Goal: Information Seeking & Learning: Check status

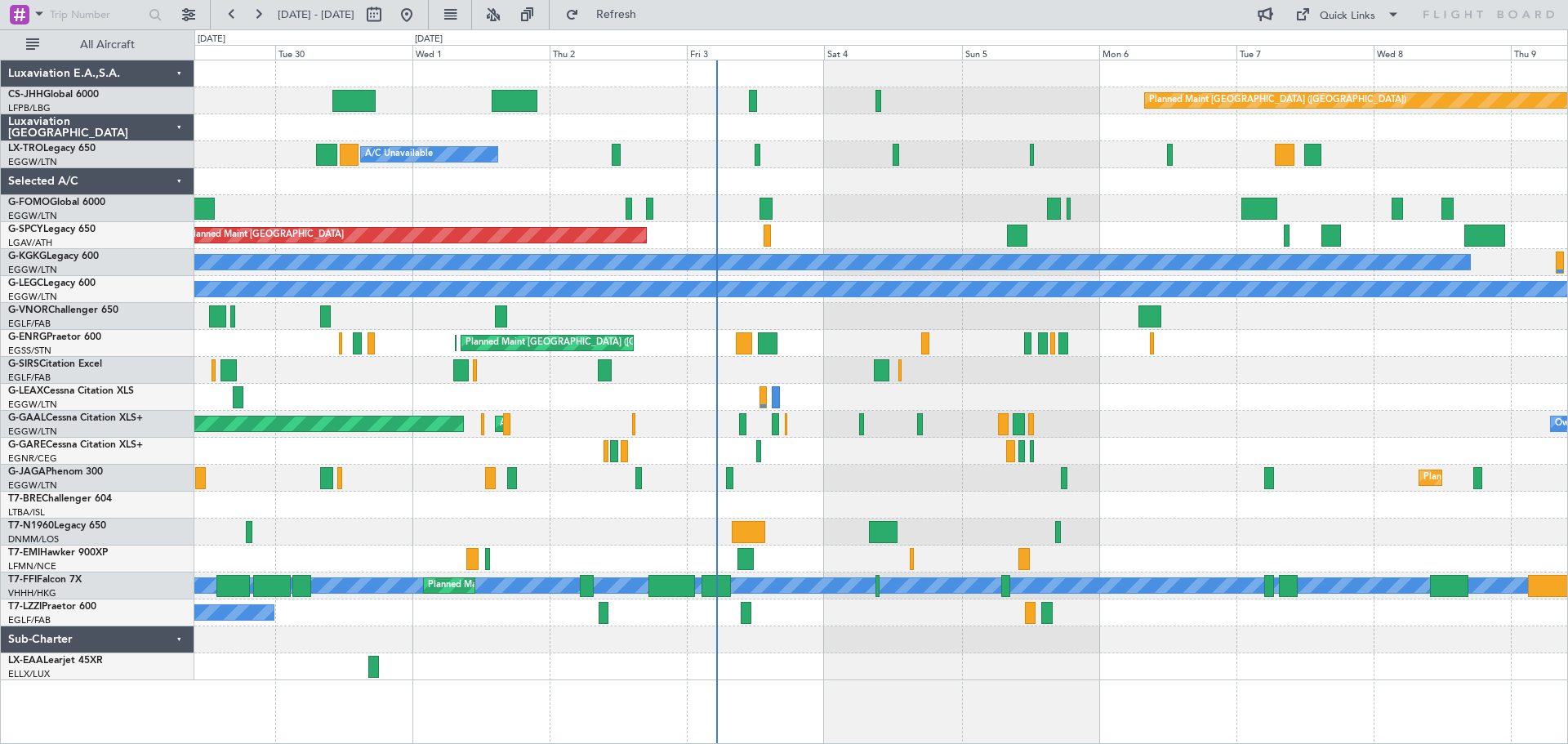
click at [1114, 188] on div at bounding box center [880, 182] width 1372 height 27
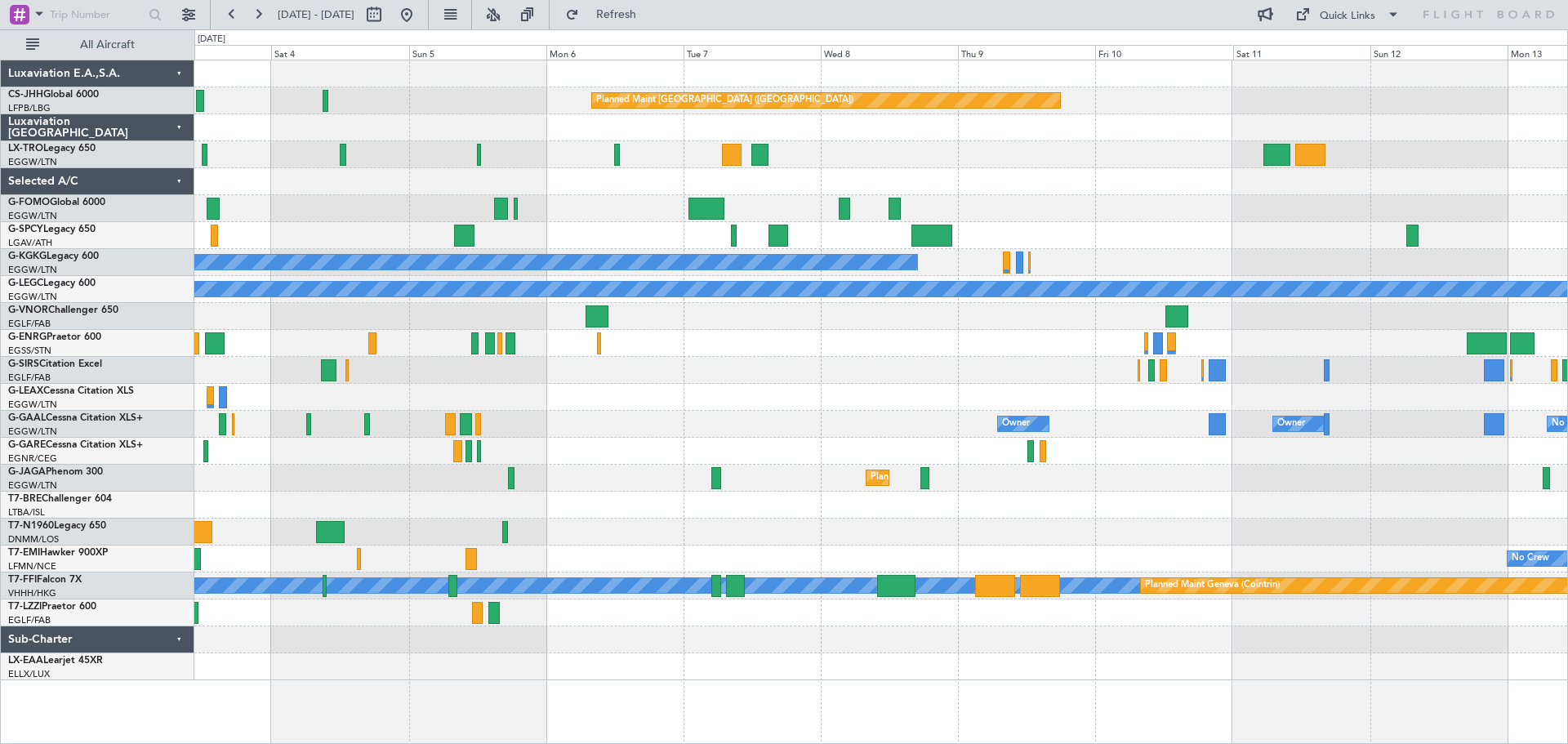
click at [607, 393] on div at bounding box center [880, 398] width 1372 height 27
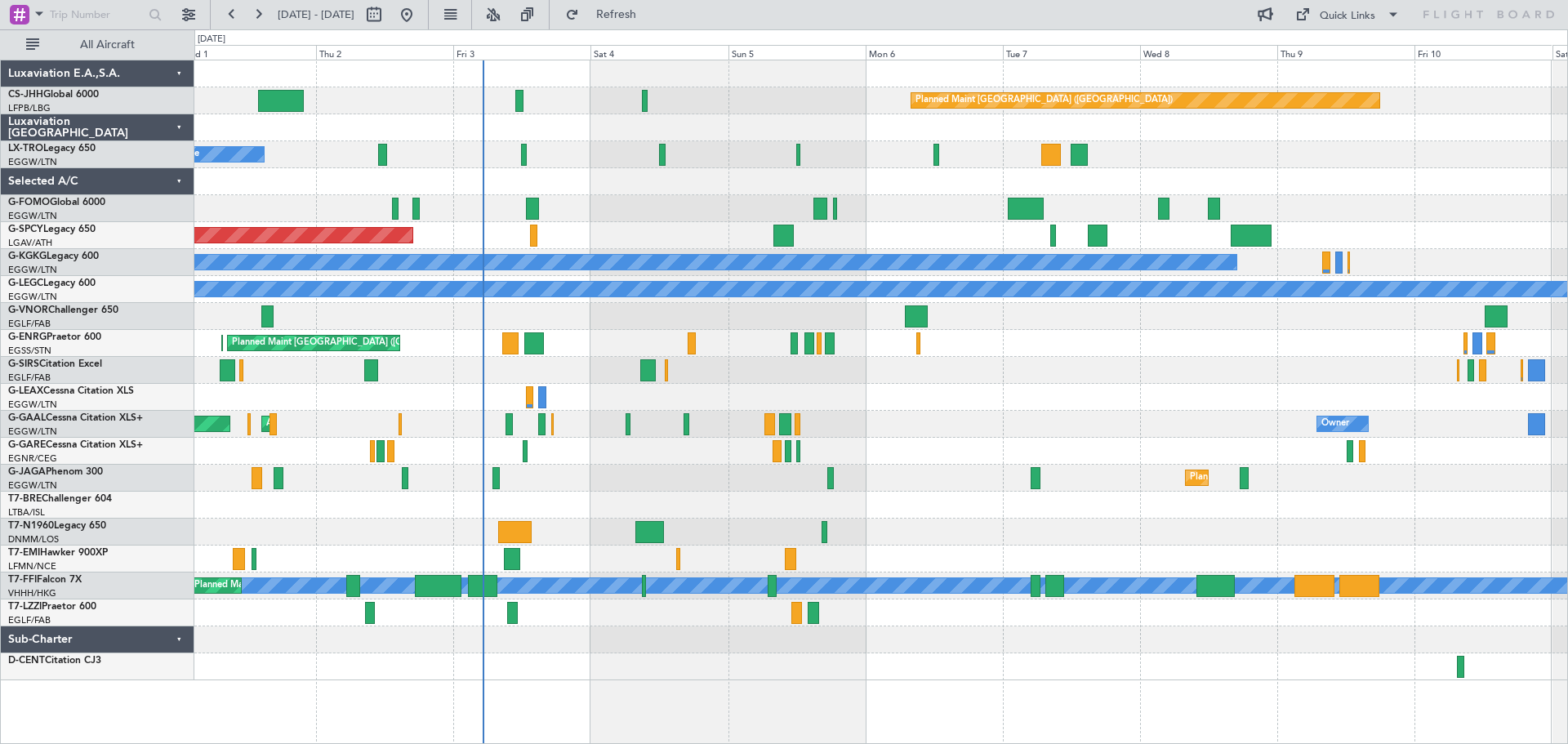
click at [1025, 387] on div "A/C Unavailable" at bounding box center [880, 398] width 1372 height 27
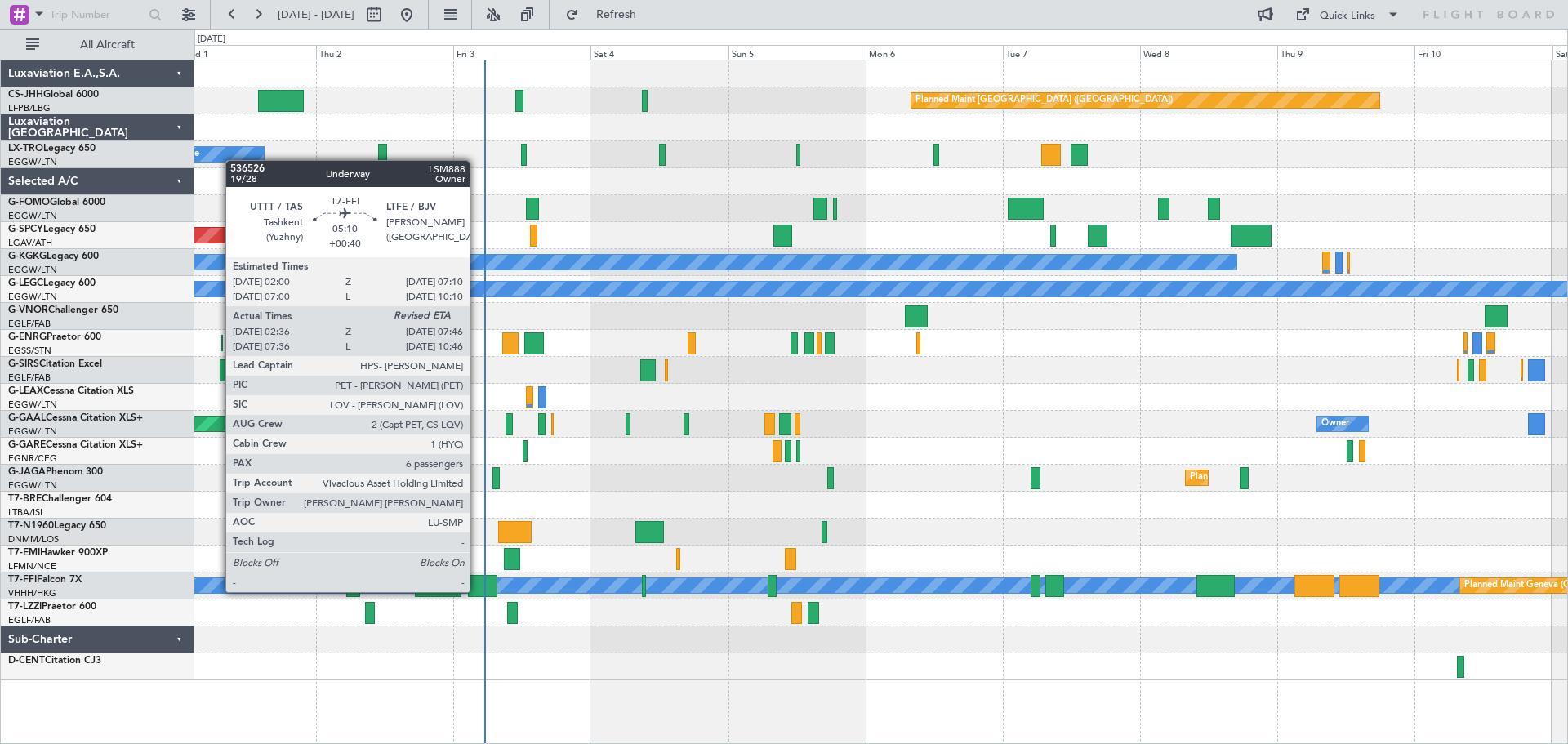
click at [477, 591] on div at bounding box center [482, 586] width 31 height 22
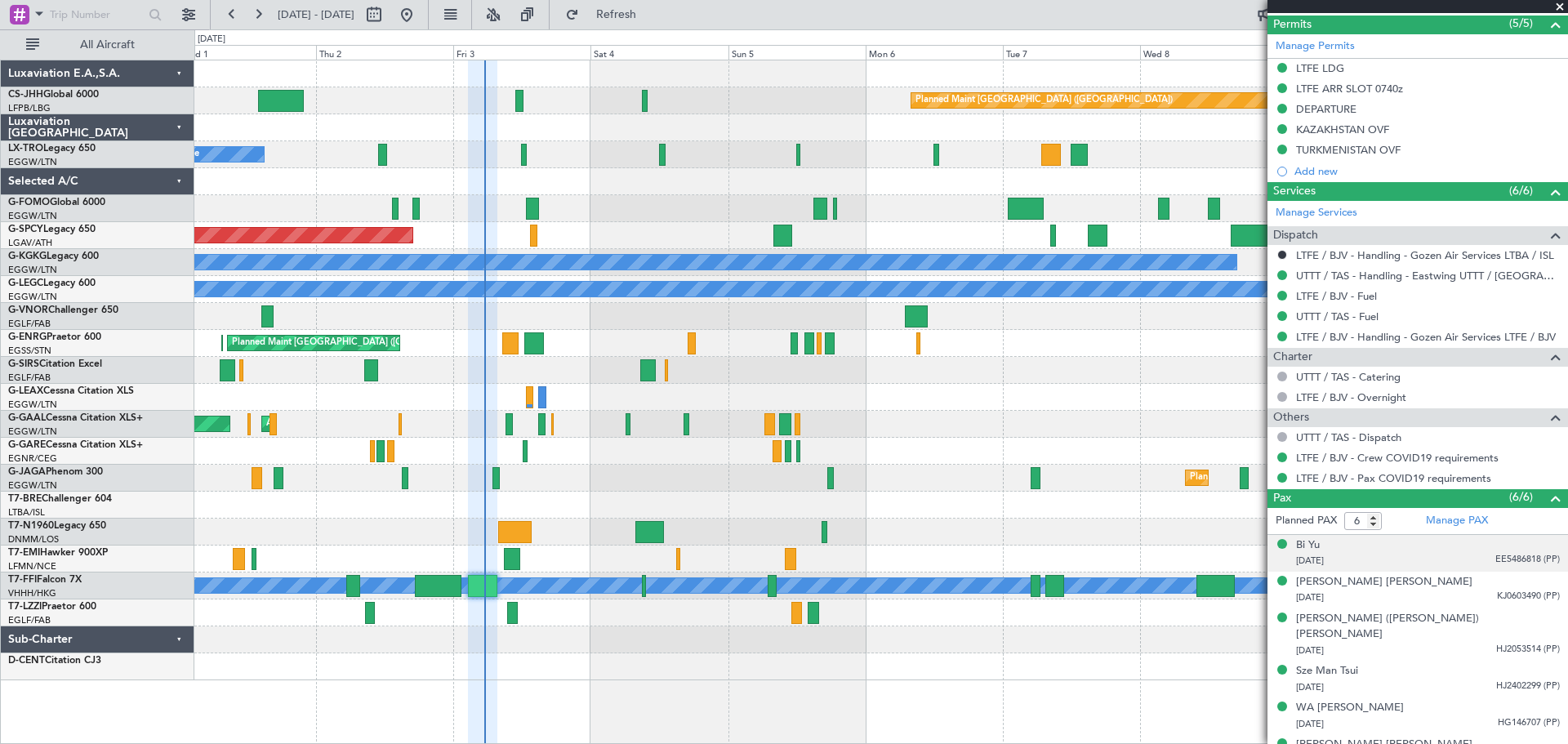
scroll to position [525, 0]
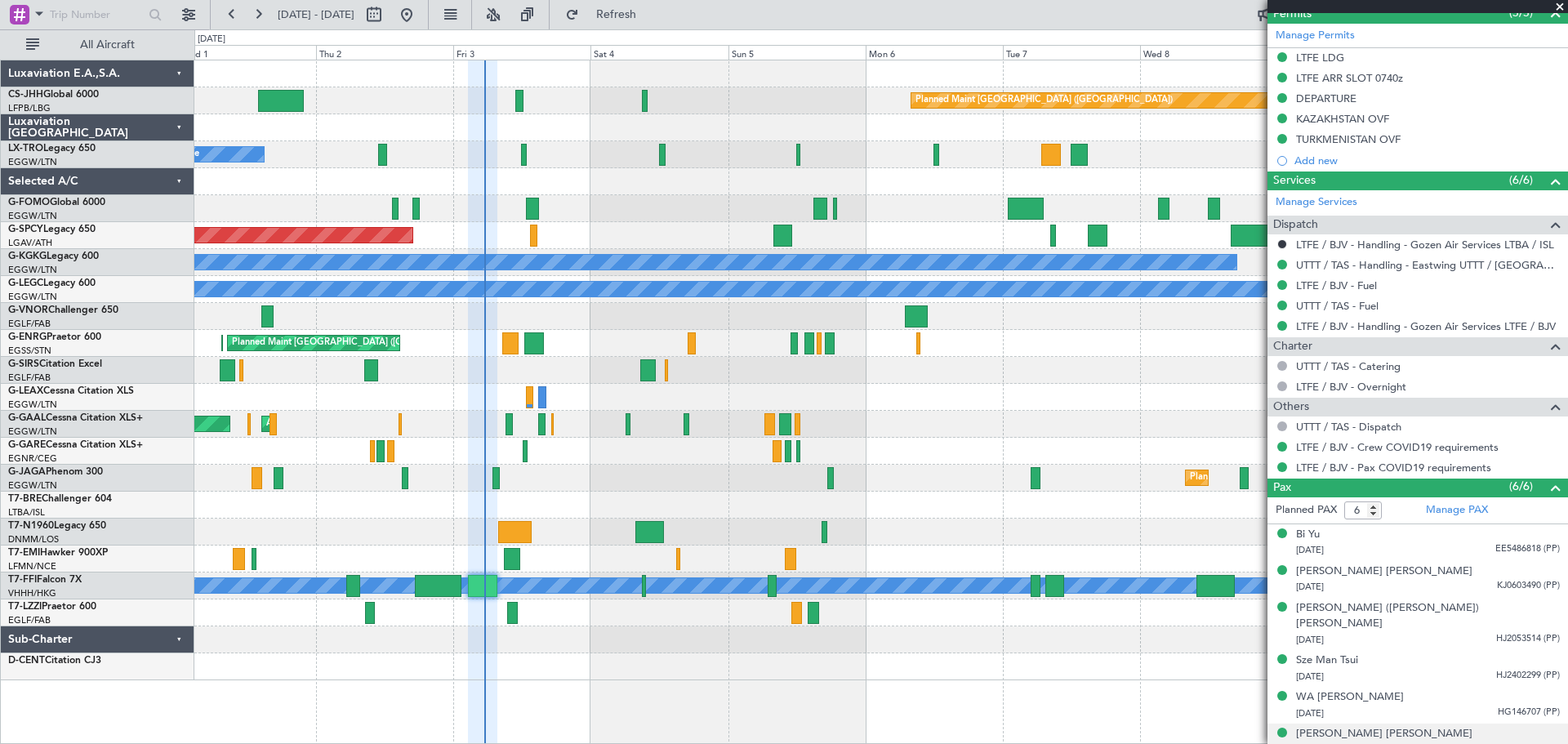
click at [1500, 742] on span "KJ0715661 (PP)" at bounding box center [1528, 749] width 63 height 14
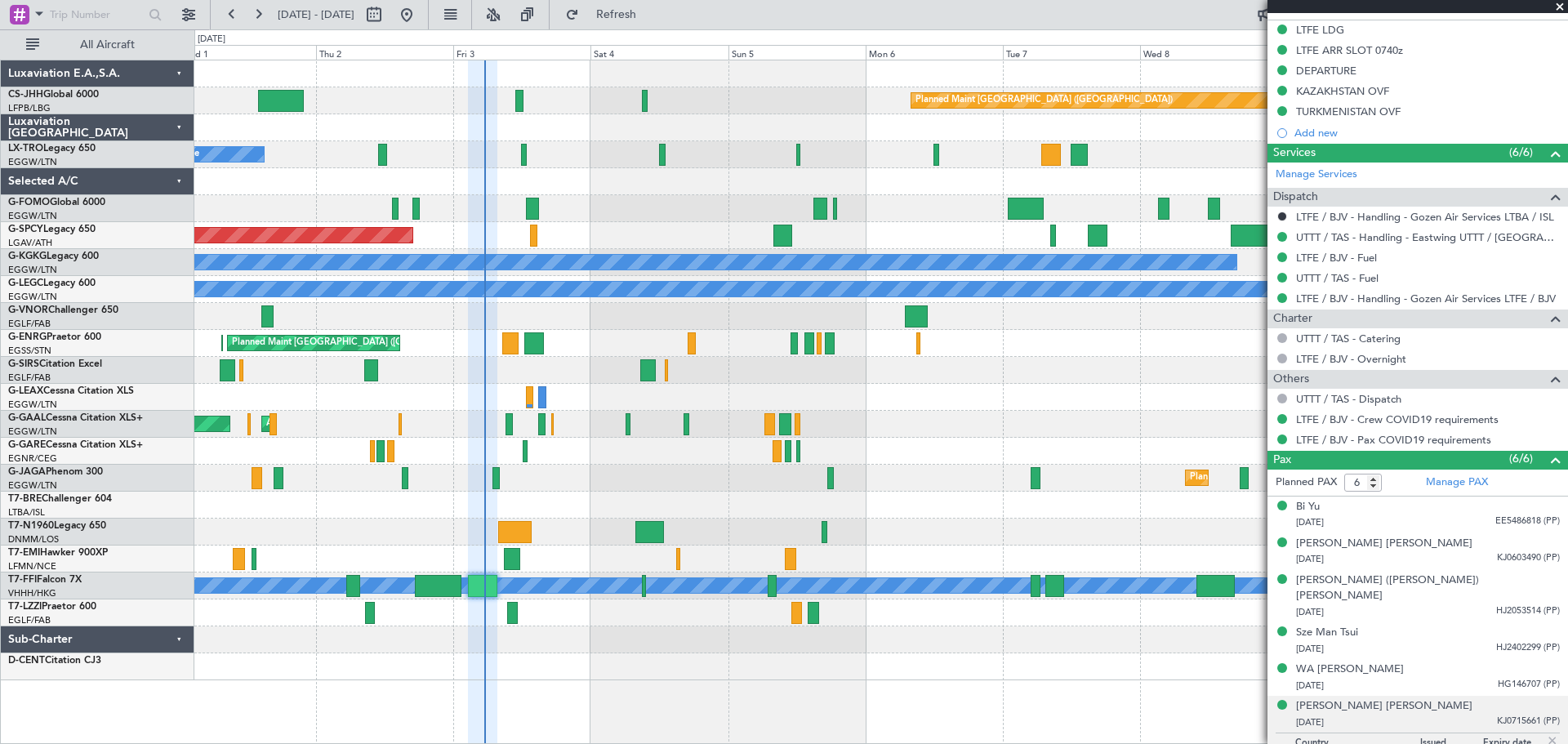
scroll to position [565, 0]
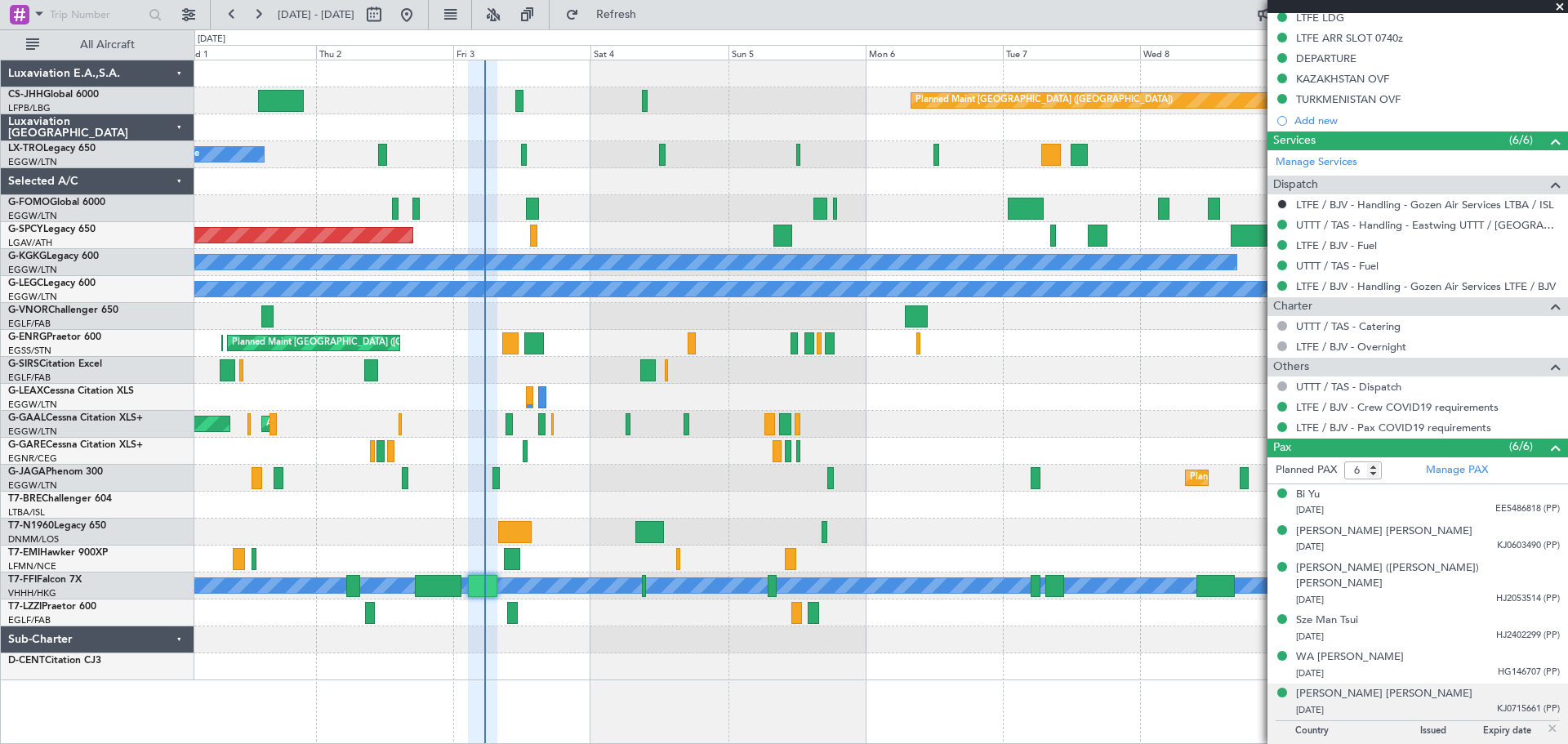
click at [1545, 722] on img at bounding box center [1552, 729] width 15 height 15
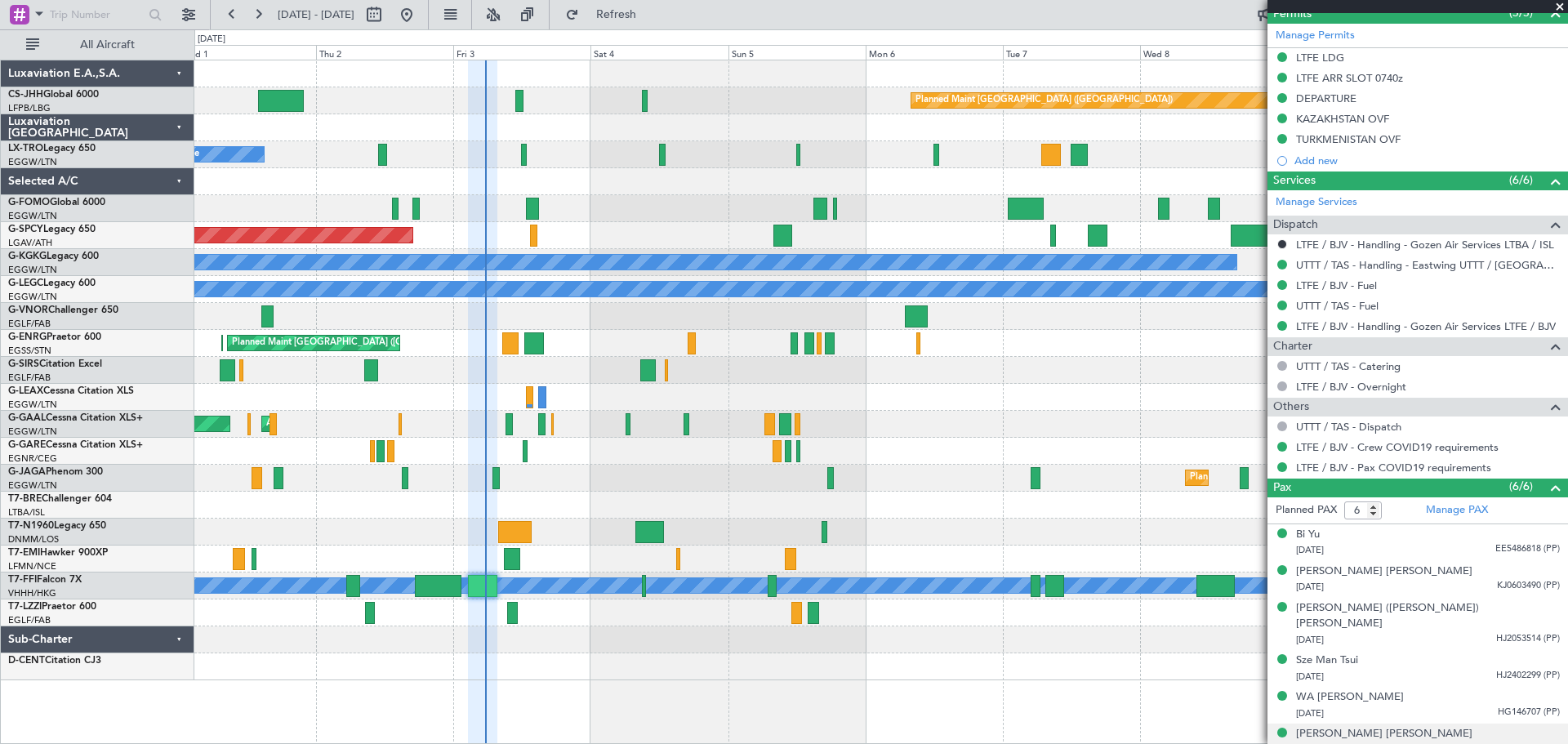
click at [1560, 10] on span at bounding box center [1560, 7] width 17 height 15
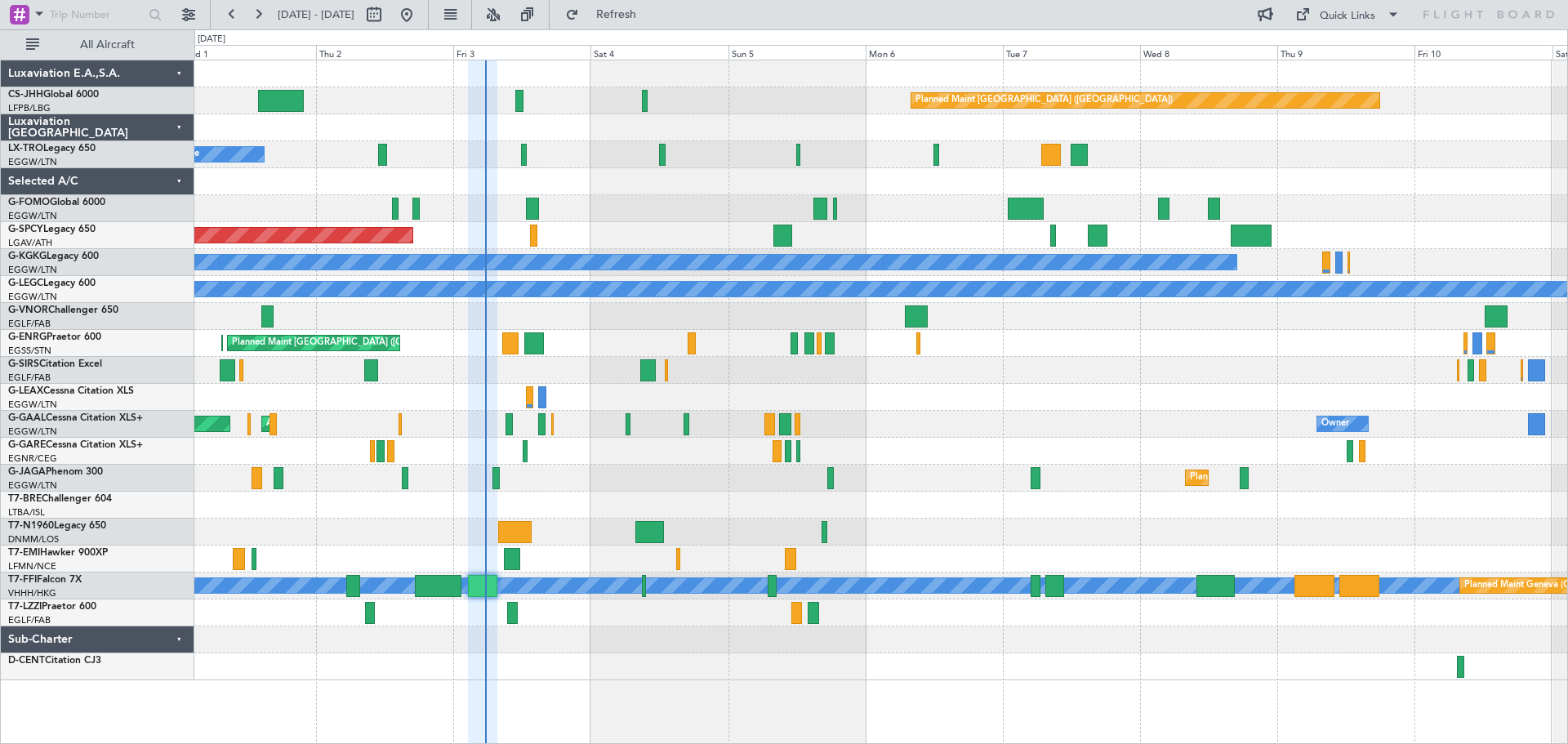
type input "0"
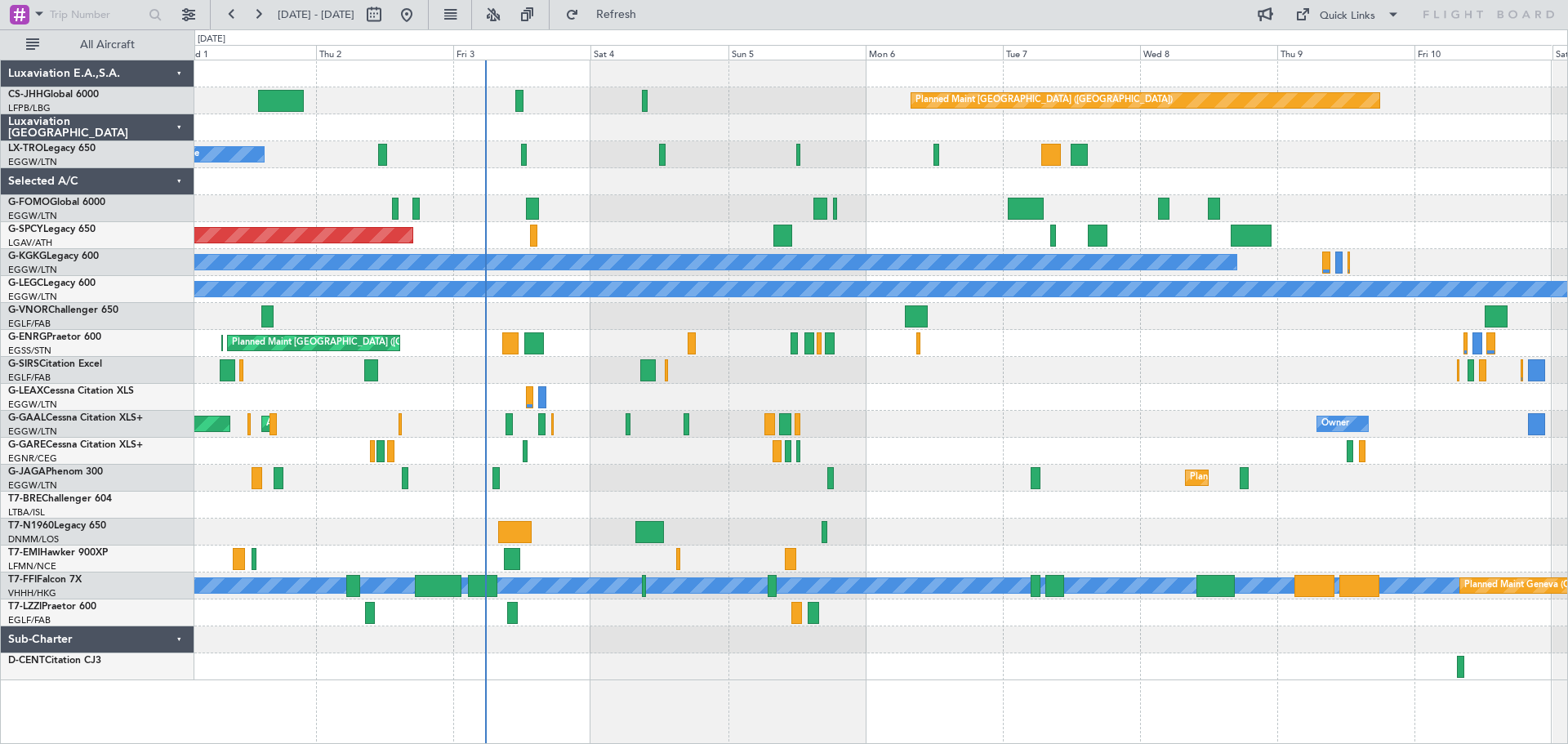
scroll to position [0, 0]
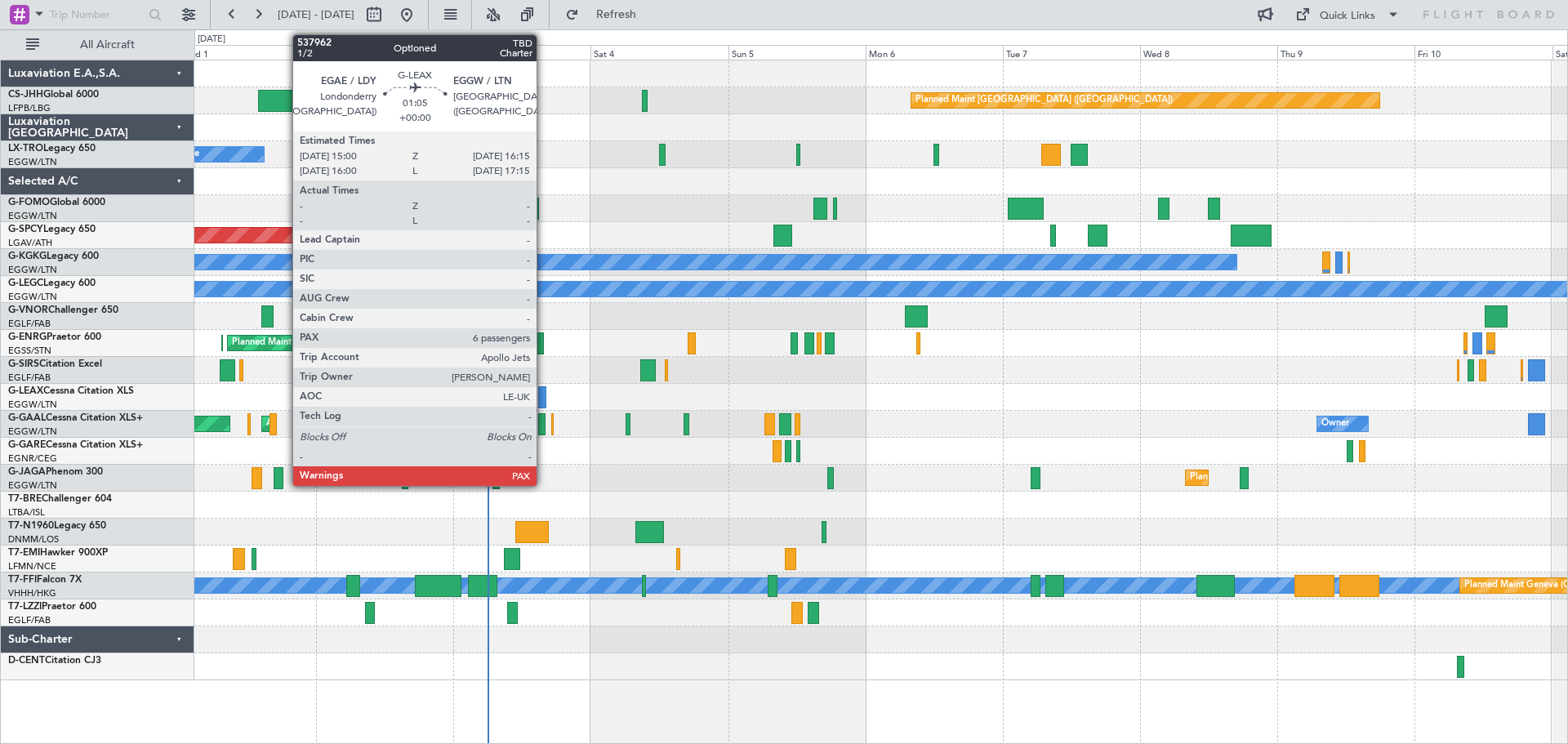
click at [544, 398] on div at bounding box center [541, 397] width 7 height 22
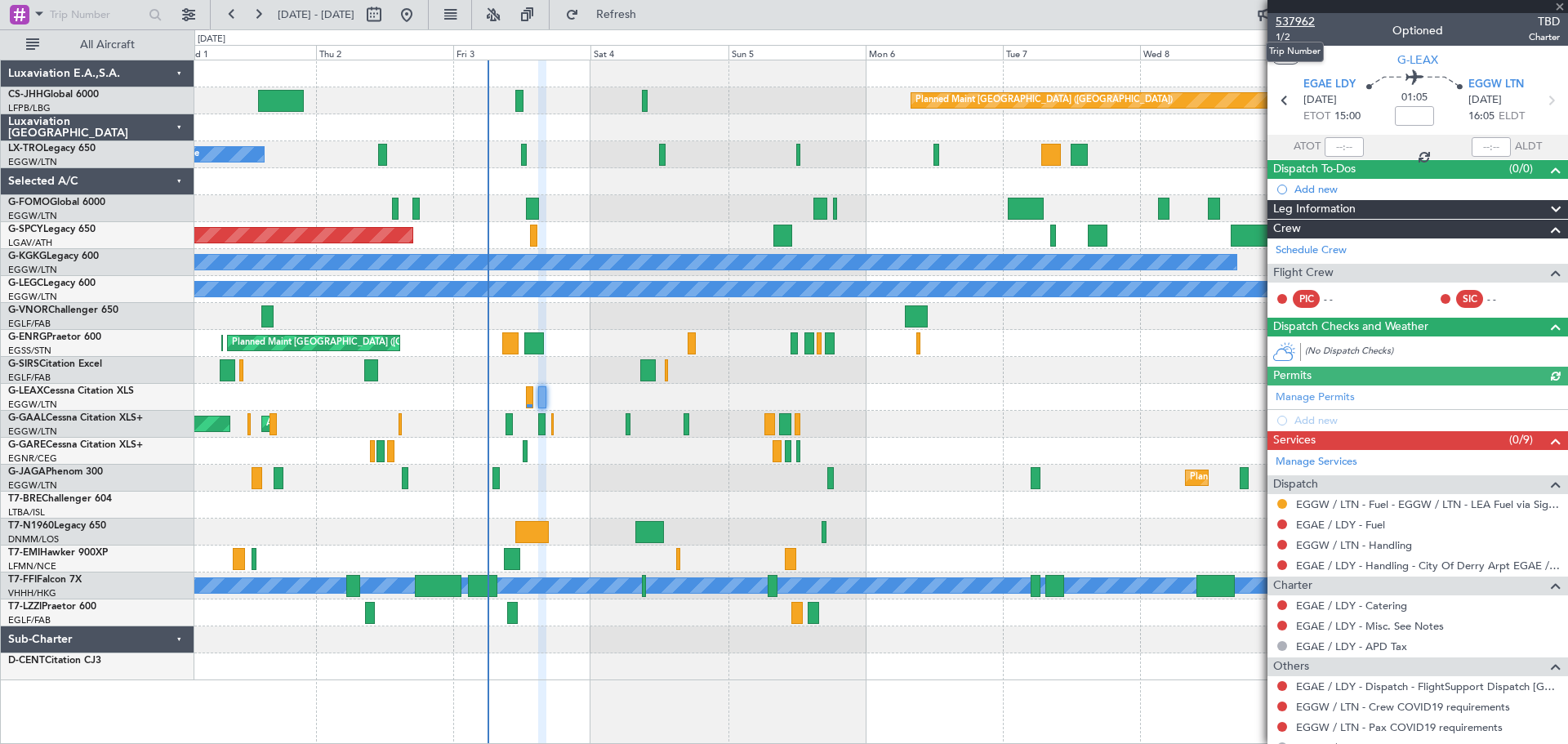
click at [1297, 26] on span "537962" at bounding box center [1295, 21] width 39 height 17
click at [1556, 4] on span at bounding box center [1560, 7] width 17 height 15
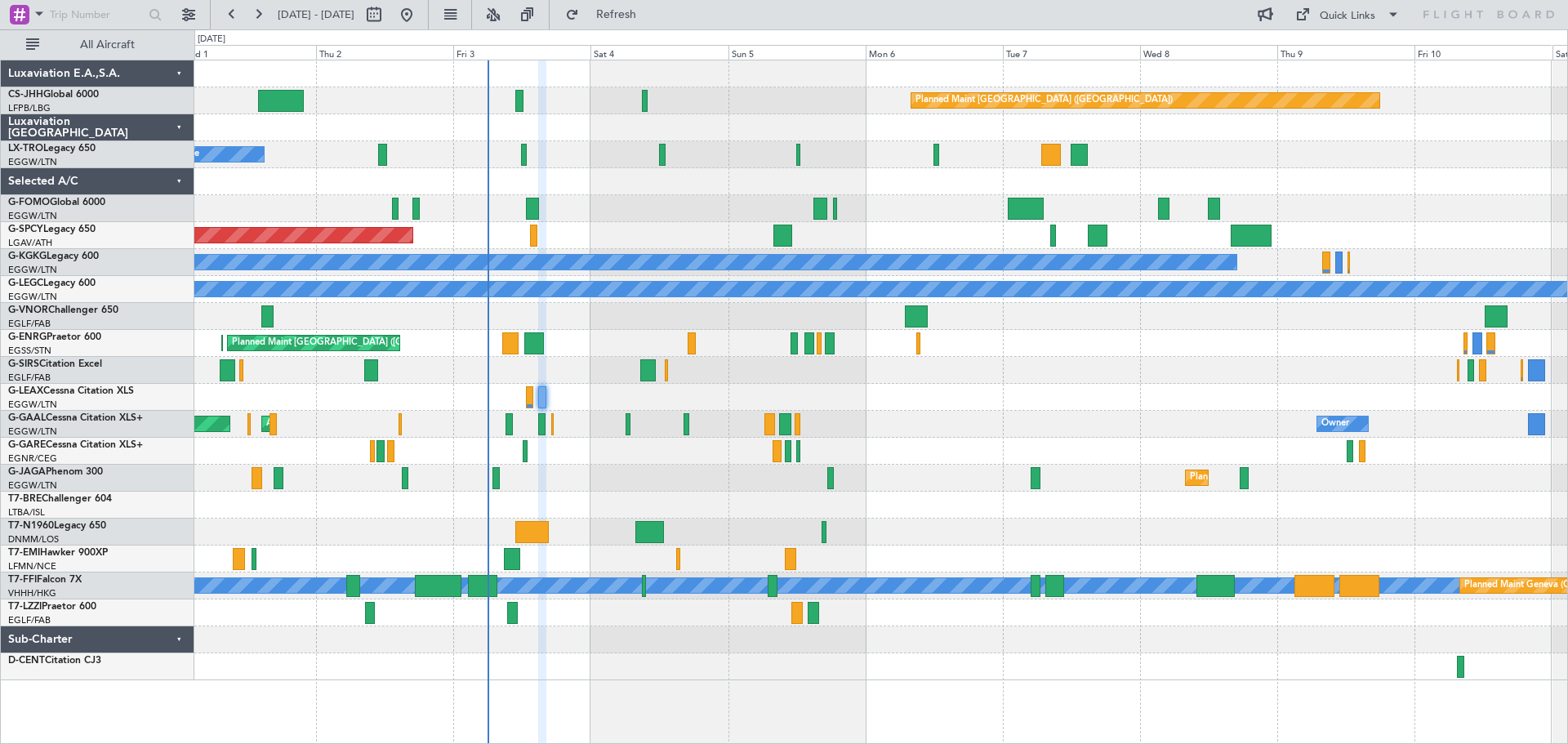
type input "0"
click at [651, 12] on span "Refresh" at bounding box center [616, 15] width 69 height 12
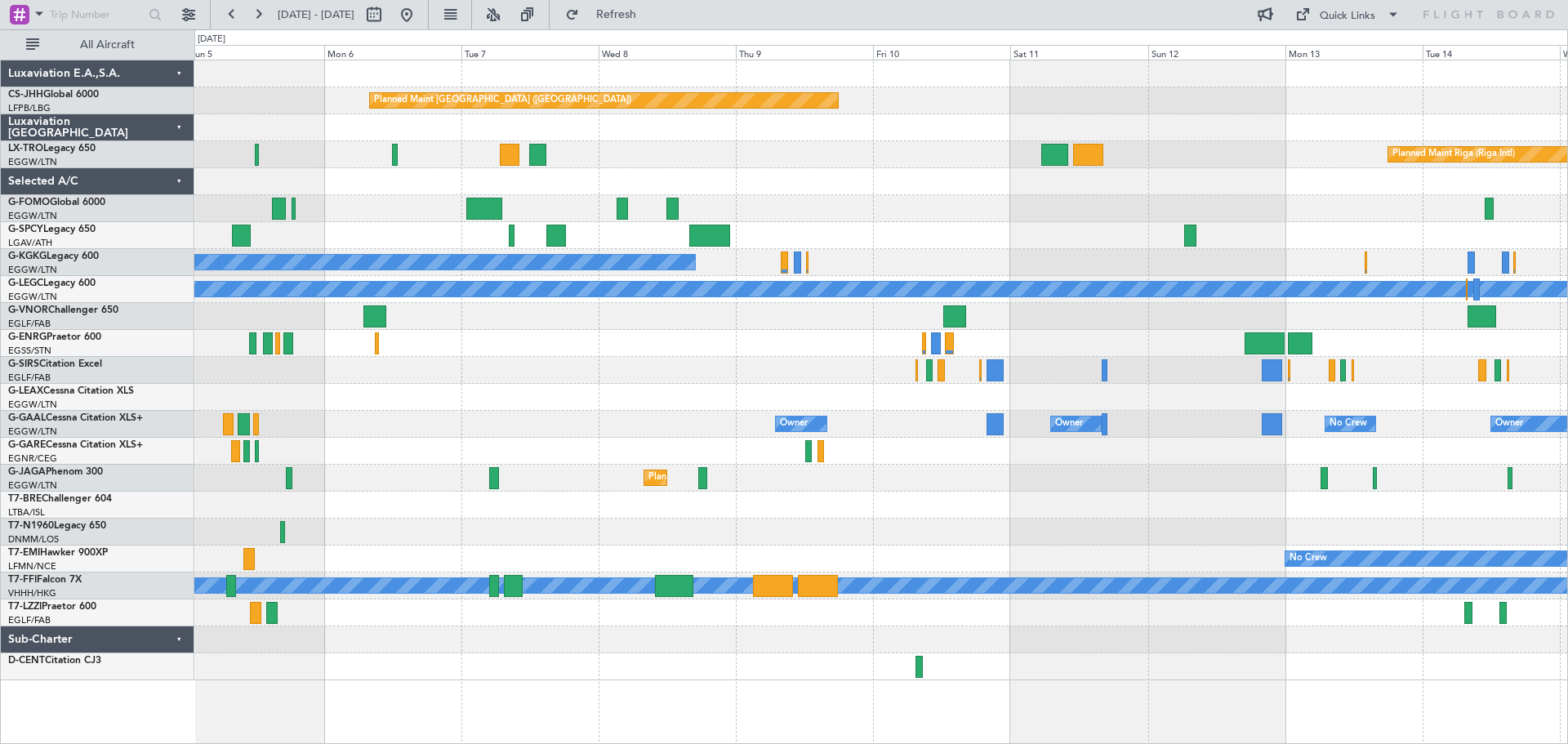
click at [820, 181] on div at bounding box center [880, 182] width 1372 height 27
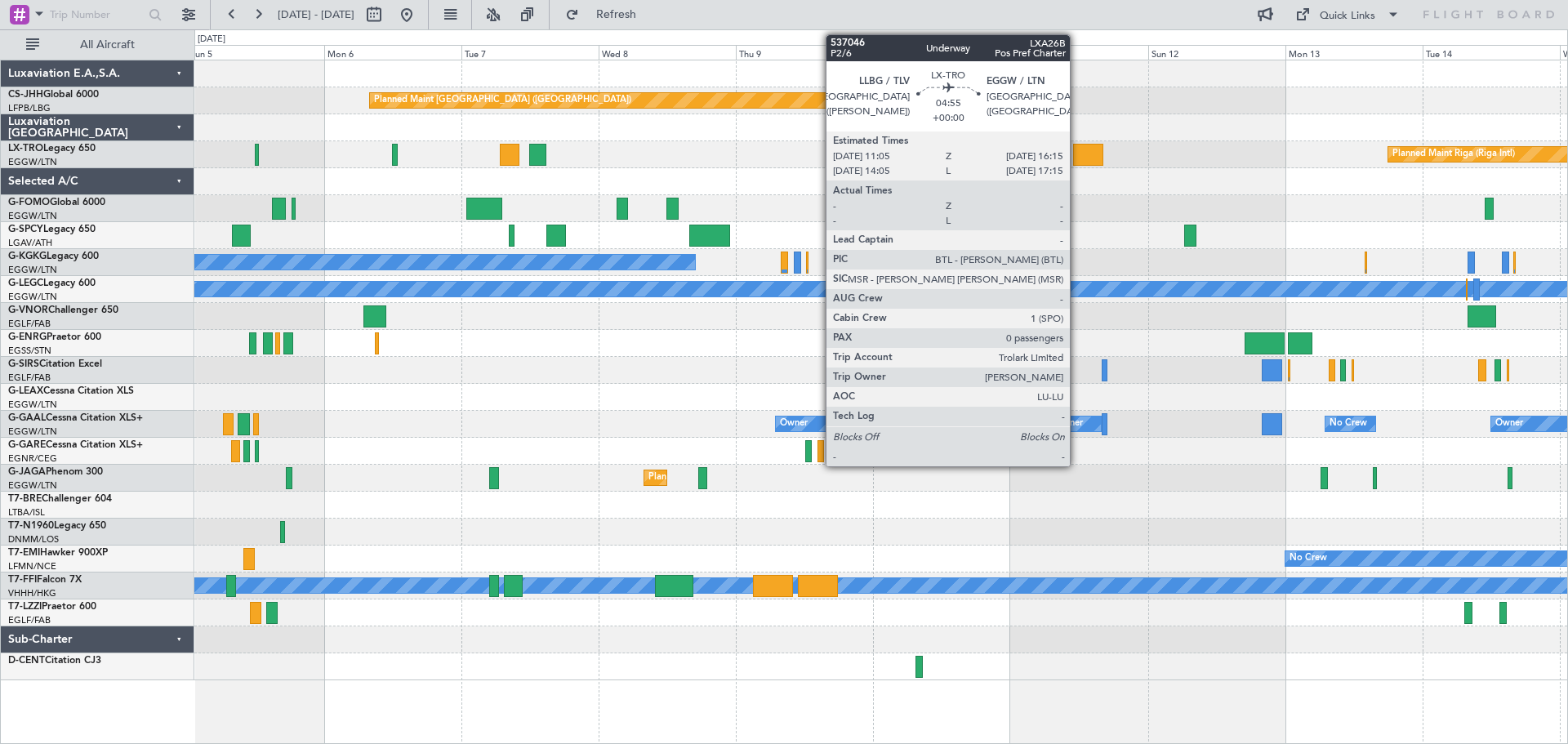
click at [1077, 157] on div at bounding box center [1088, 155] width 31 height 22
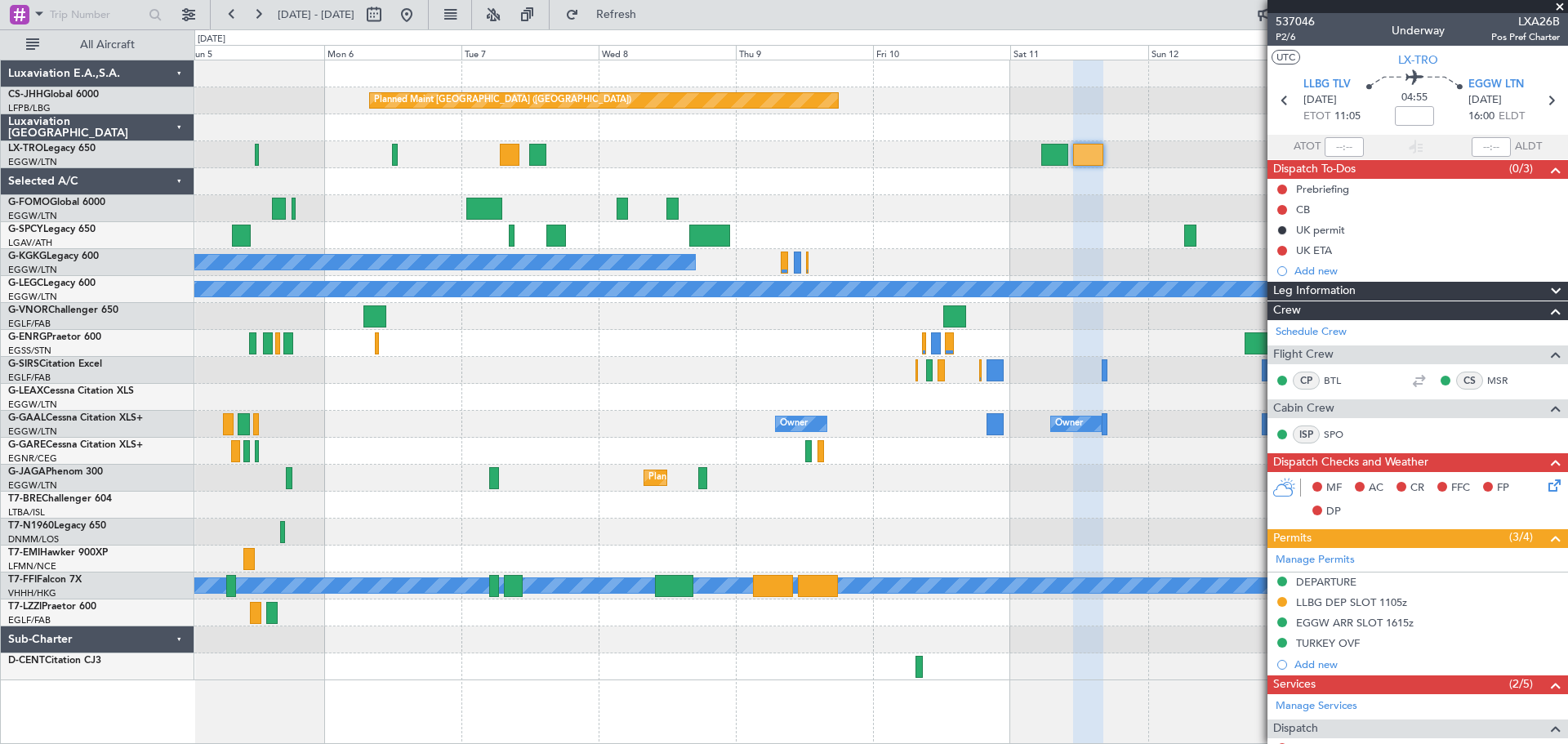
click at [1561, 7] on span at bounding box center [1560, 7] width 17 height 15
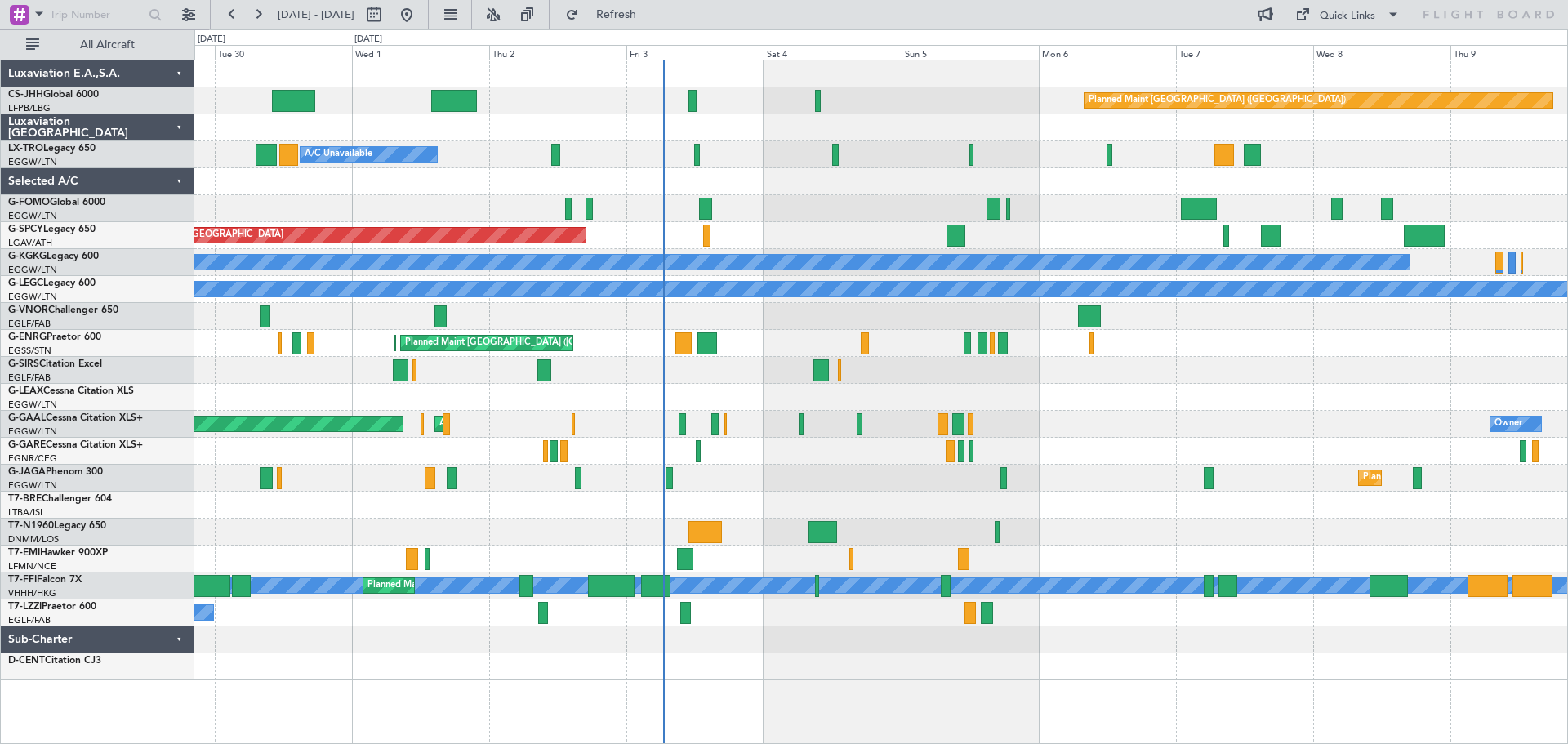
click at [1154, 334] on div "Planned Maint [GEOGRAPHIC_DATA] ([GEOGRAPHIC_DATA]) A/C Unavailable Planned Mai…" at bounding box center [880, 370] width 1372 height 620
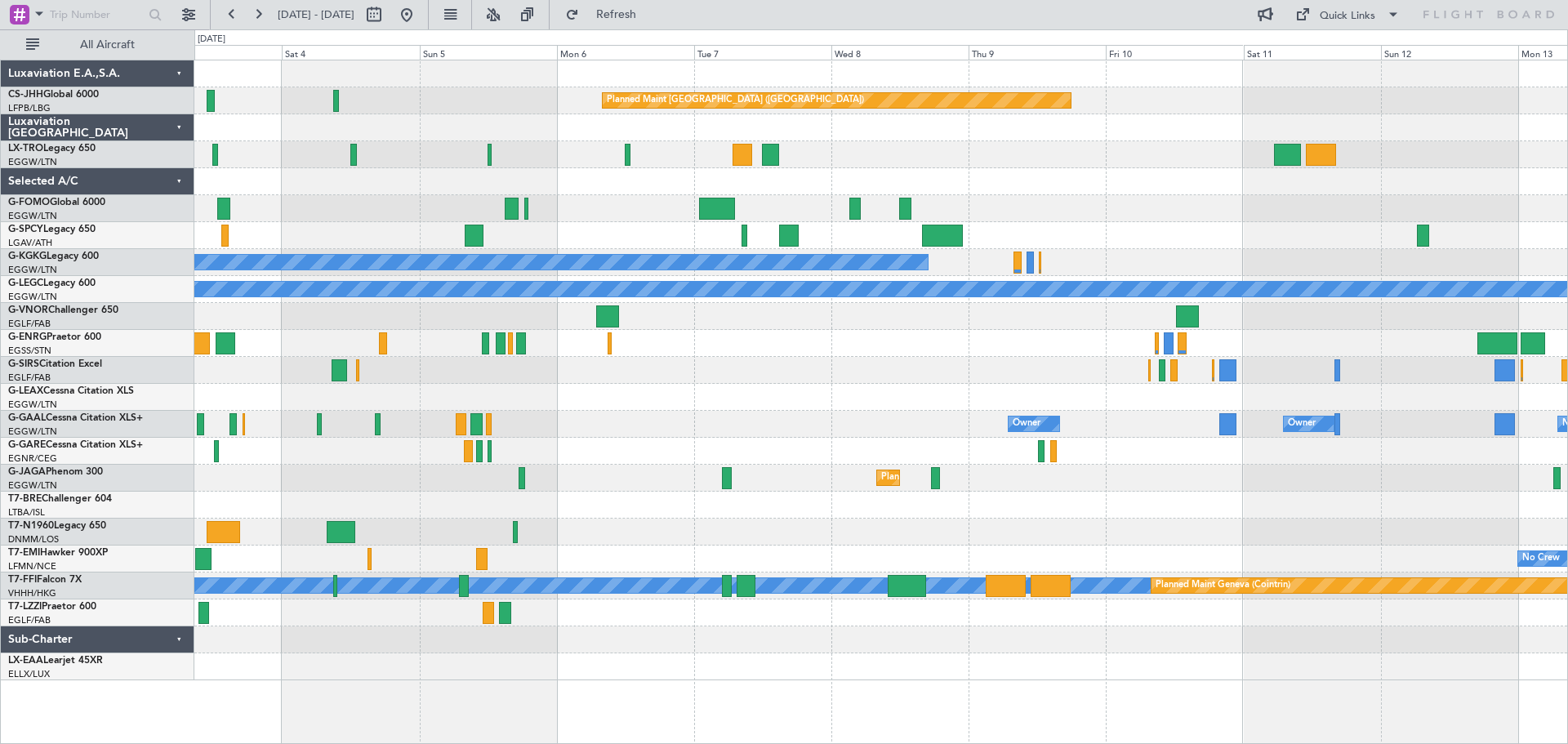
click at [630, 599] on div at bounding box center [880, 613] width 1372 height 27
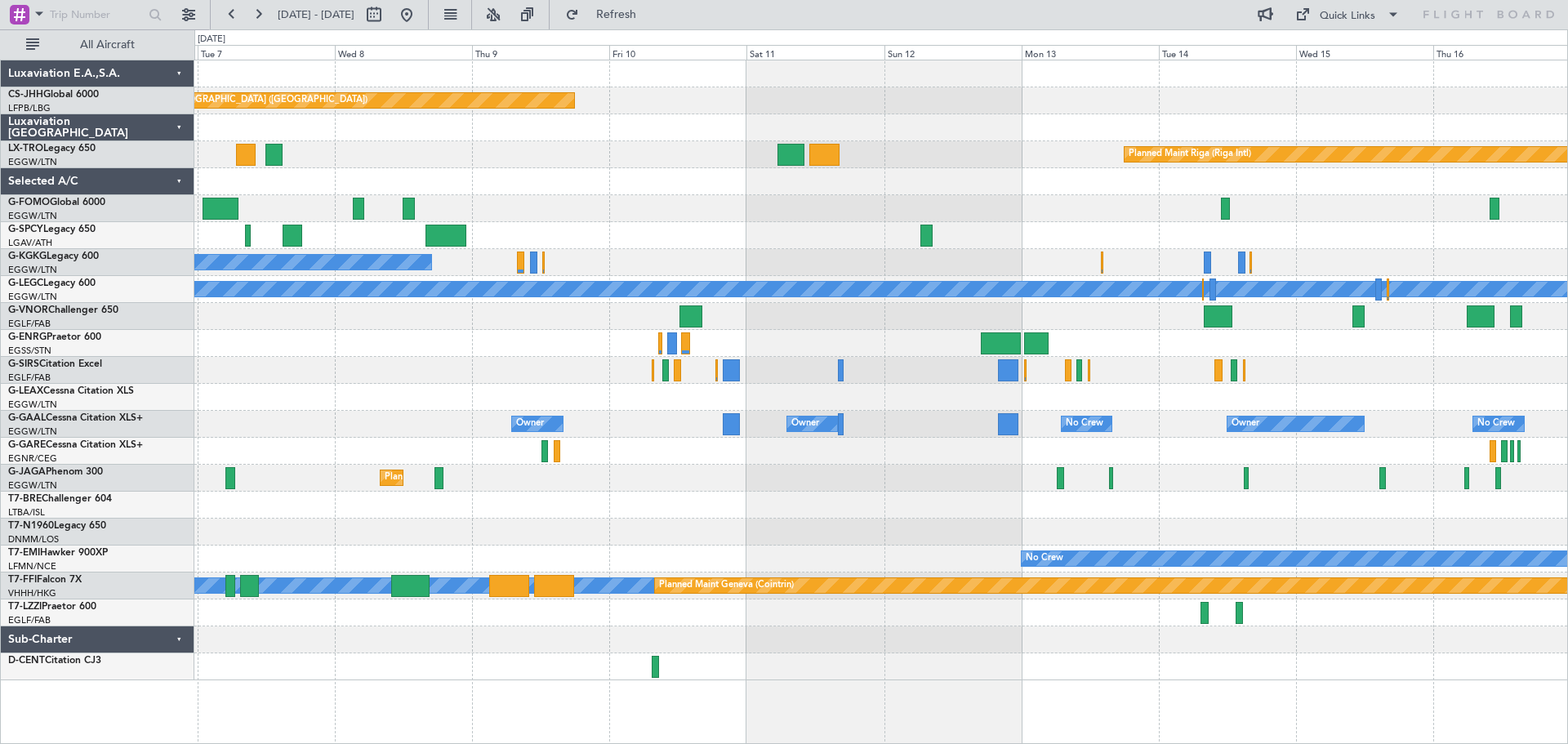
click at [778, 623] on div "Planned Maint [GEOGRAPHIC_DATA] ([GEOGRAPHIC_DATA]) Planned Maint [GEOGRAPHIC_D…" at bounding box center [880, 370] width 1372 height 620
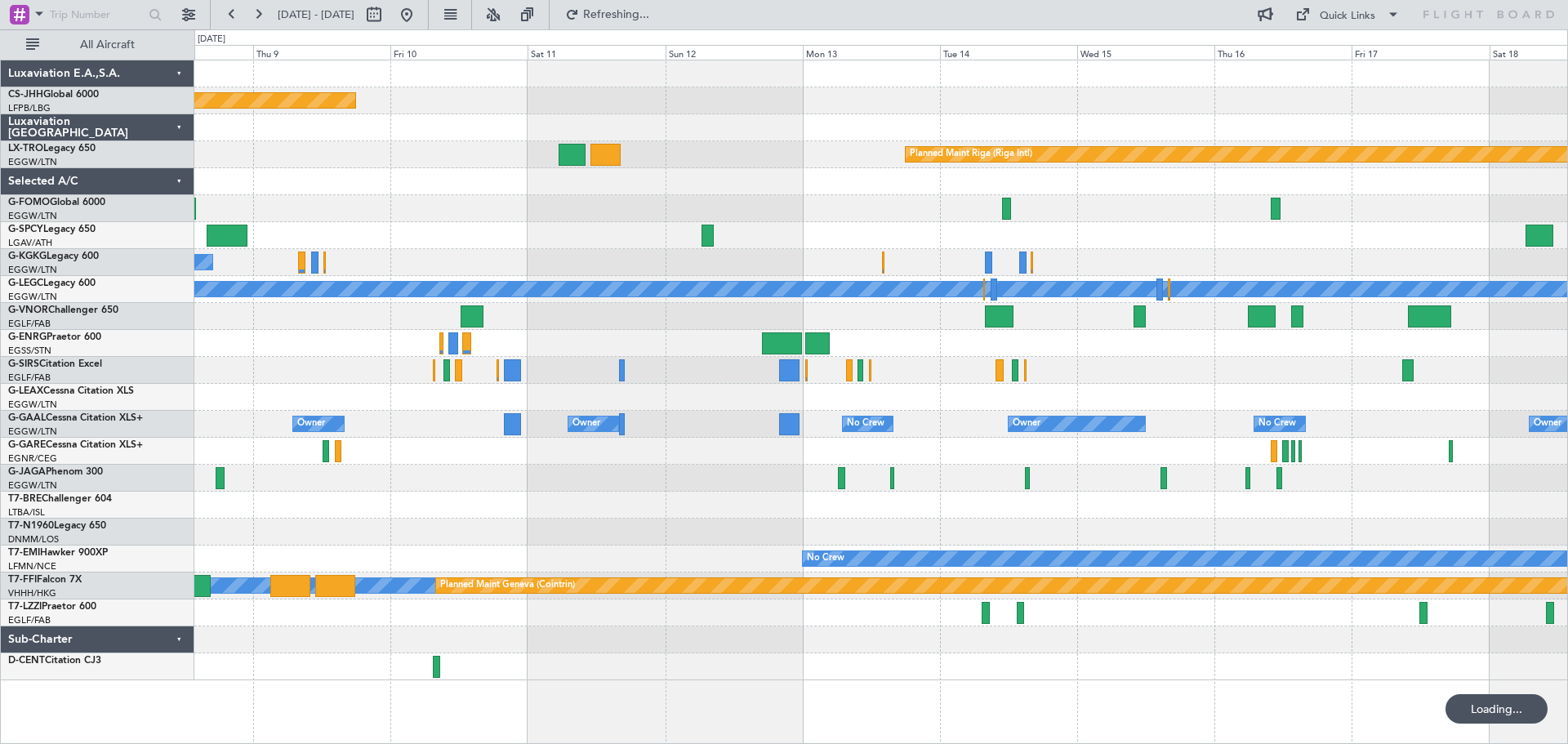
click at [687, 613] on div "Planned Maint [GEOGRAPHIC_DATA] ([GEOGRAPHIC_DATA]) Planned Maint [GEOGRAPHIC_D…" at bounding box center [880, 370] width 1372 height 620
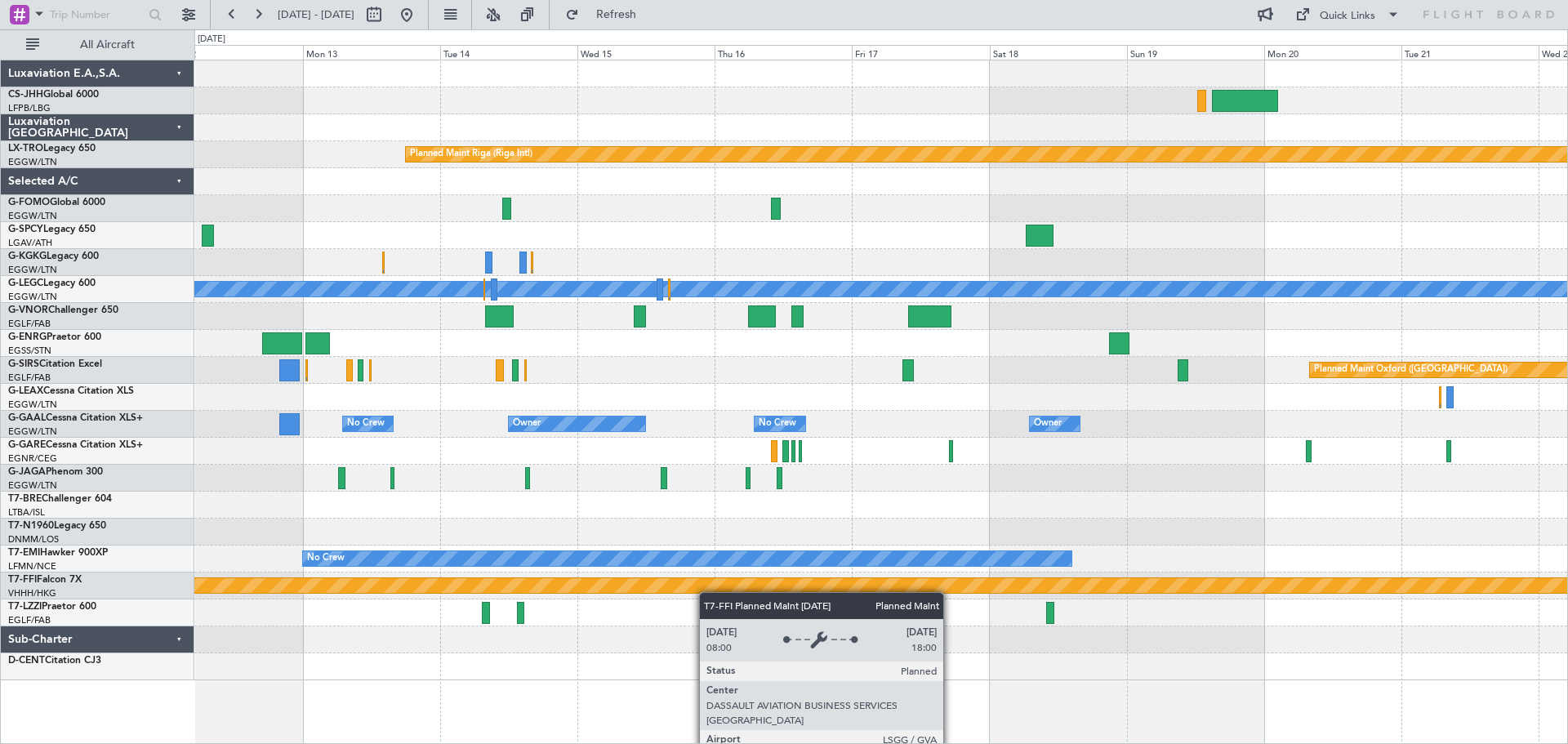
click at [687, 589] on div "Planned Maint [GEOGRAPHIC_DATA] ([GEOGRAPHIC_DATA]) Planned Maint [GEOGRAPHIC_D…" at bounding box center [880, 370] width 1372 height 620
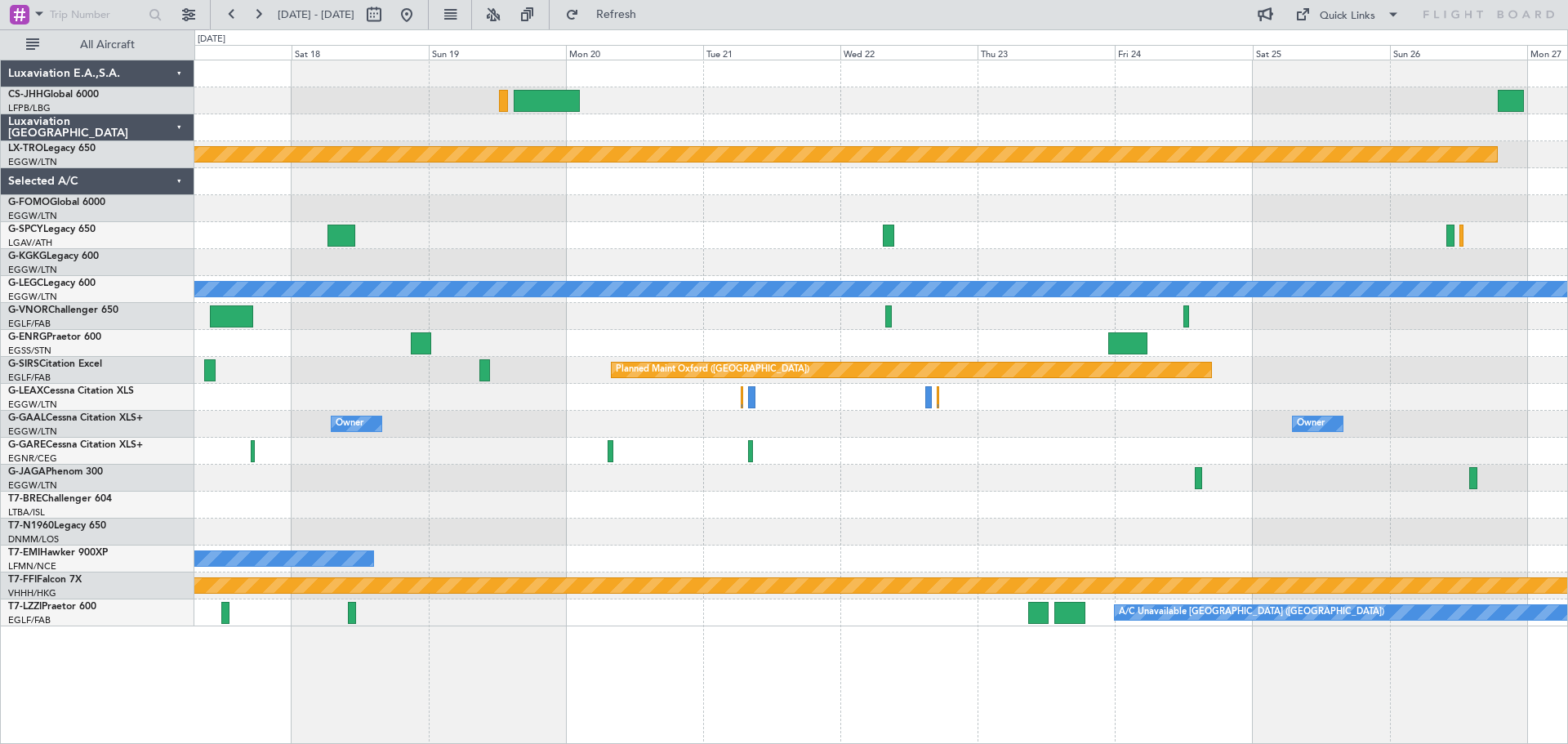
click at [454, 597] on div "Planned Maint Riga (Riga Intl) A/C Unavailable [GEOGRAPHIC_DATA] ([GEOGRAPHIC_D…" at bounding box center [880, 343] width 1372 height 566
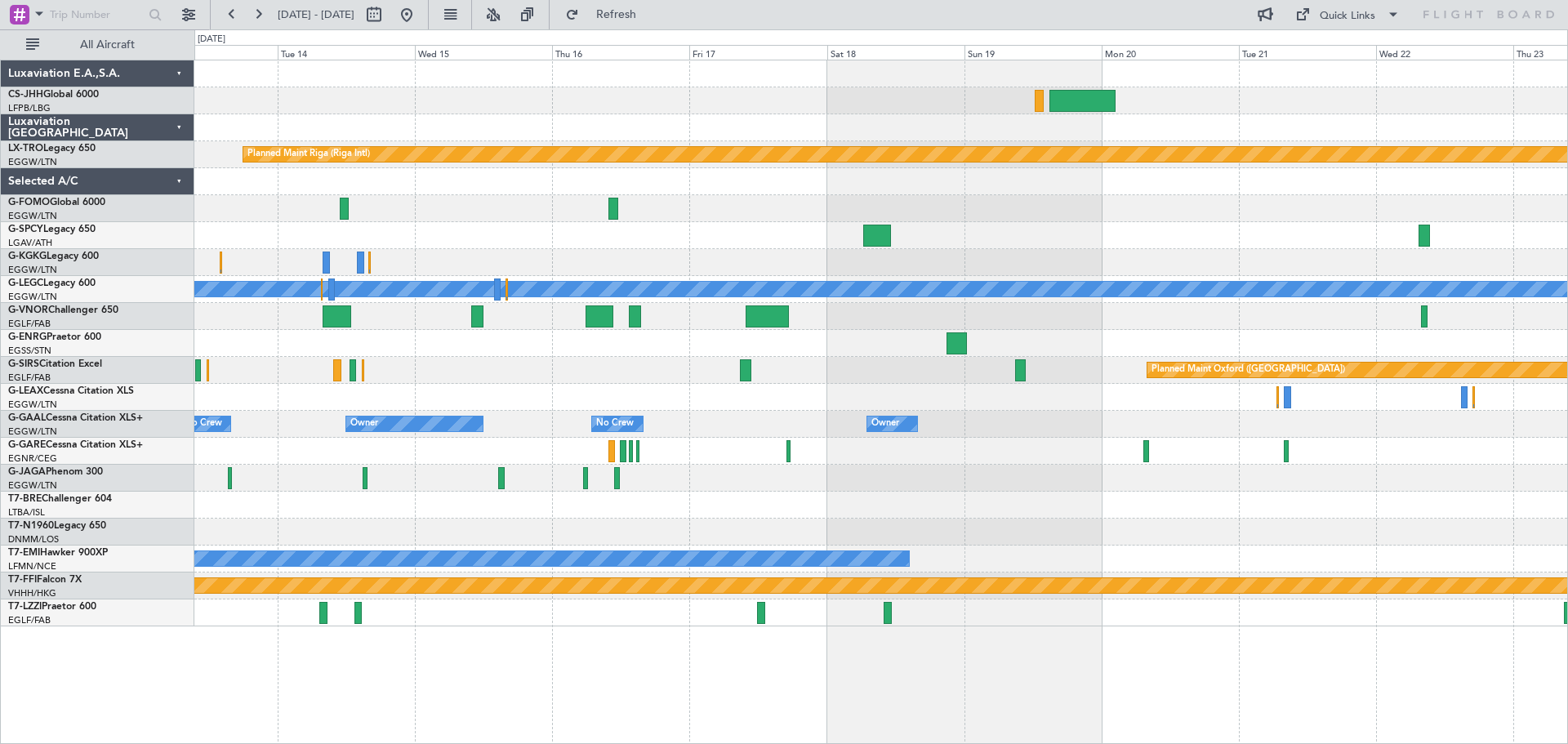
click at [1255, 638] on div "Planned Maint Riga (Riga Intl) A/C Unavailable [GEOGRAPHIC_DATA] ([GEOGRAPHIC_D…" at bounding box center [881, 402] width 1373 height 684
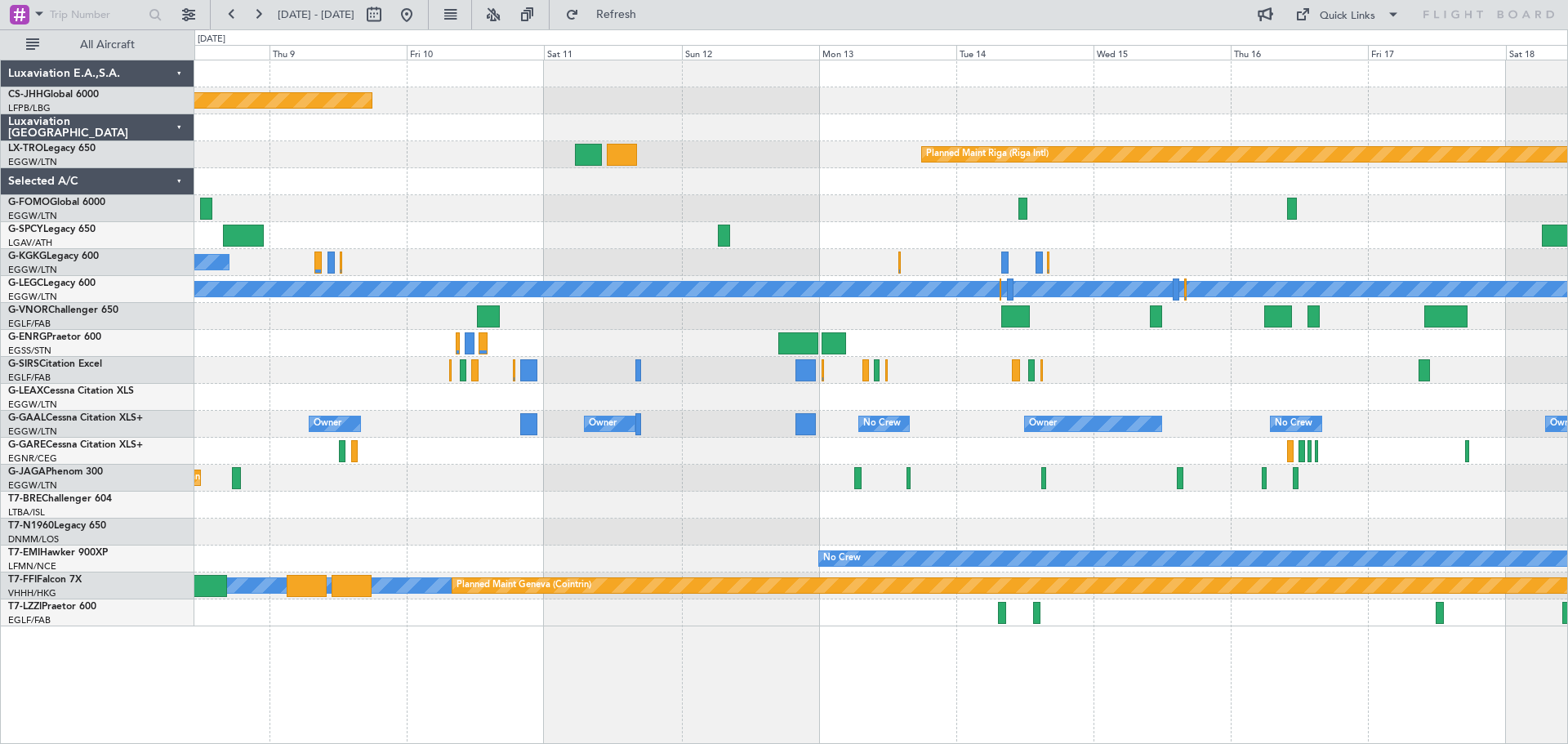
click at [1113, 633] on div "Planned Maint [GEOGRAPHIC_DATA] ([GEOGRAPHIC_DATA]) Planned Maint [GEOGRAPHIC_D…" at bounding box center [881, 402] width 1373 height 684
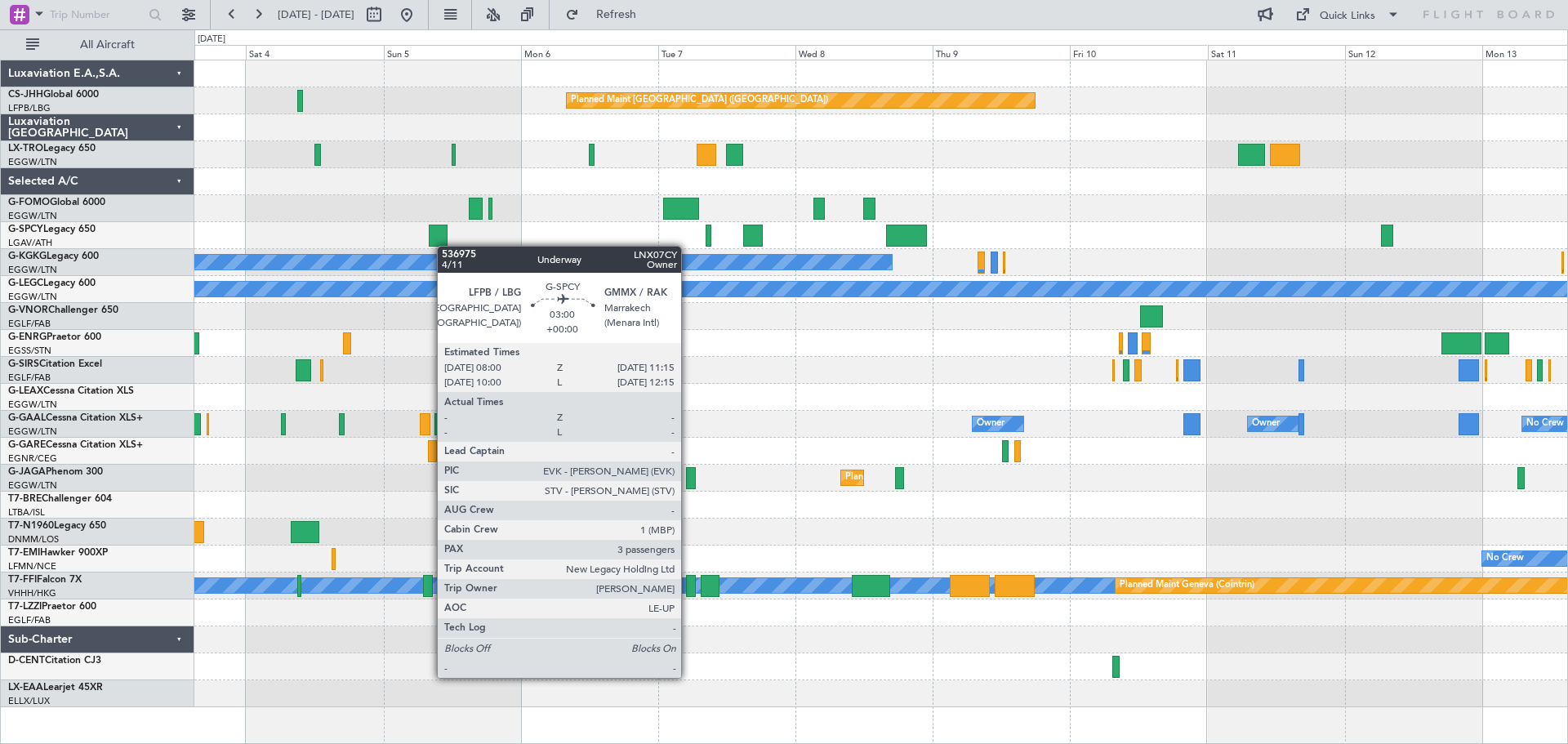
click at [445, 246] on div at bounding box center [438, 236] width 19 height 22
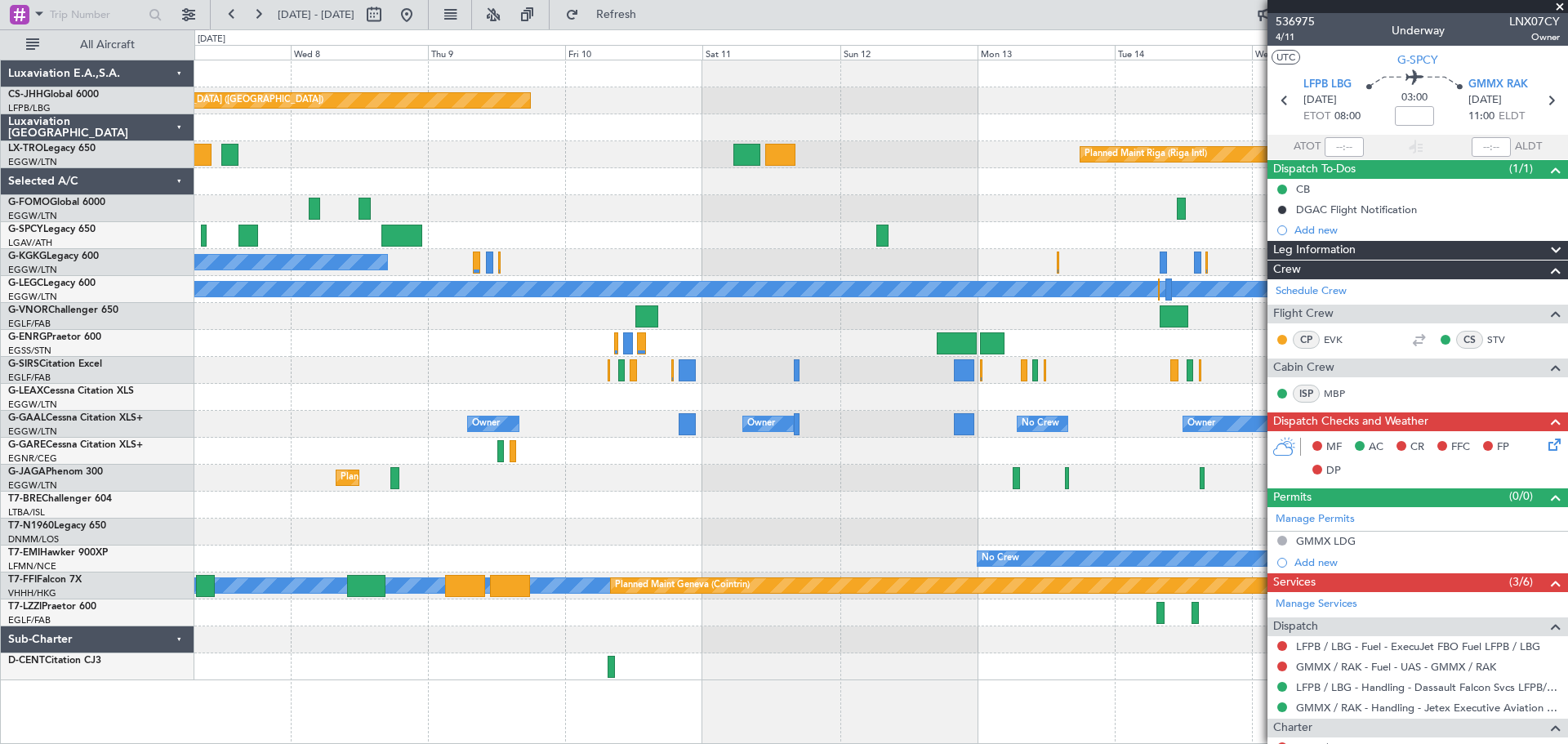
click at [800, 265] on div "A/C Unavailable [GEOGRAPHIC_DATA] (Ataturk)" at bounding box center [880, 262] width 1372 height 27
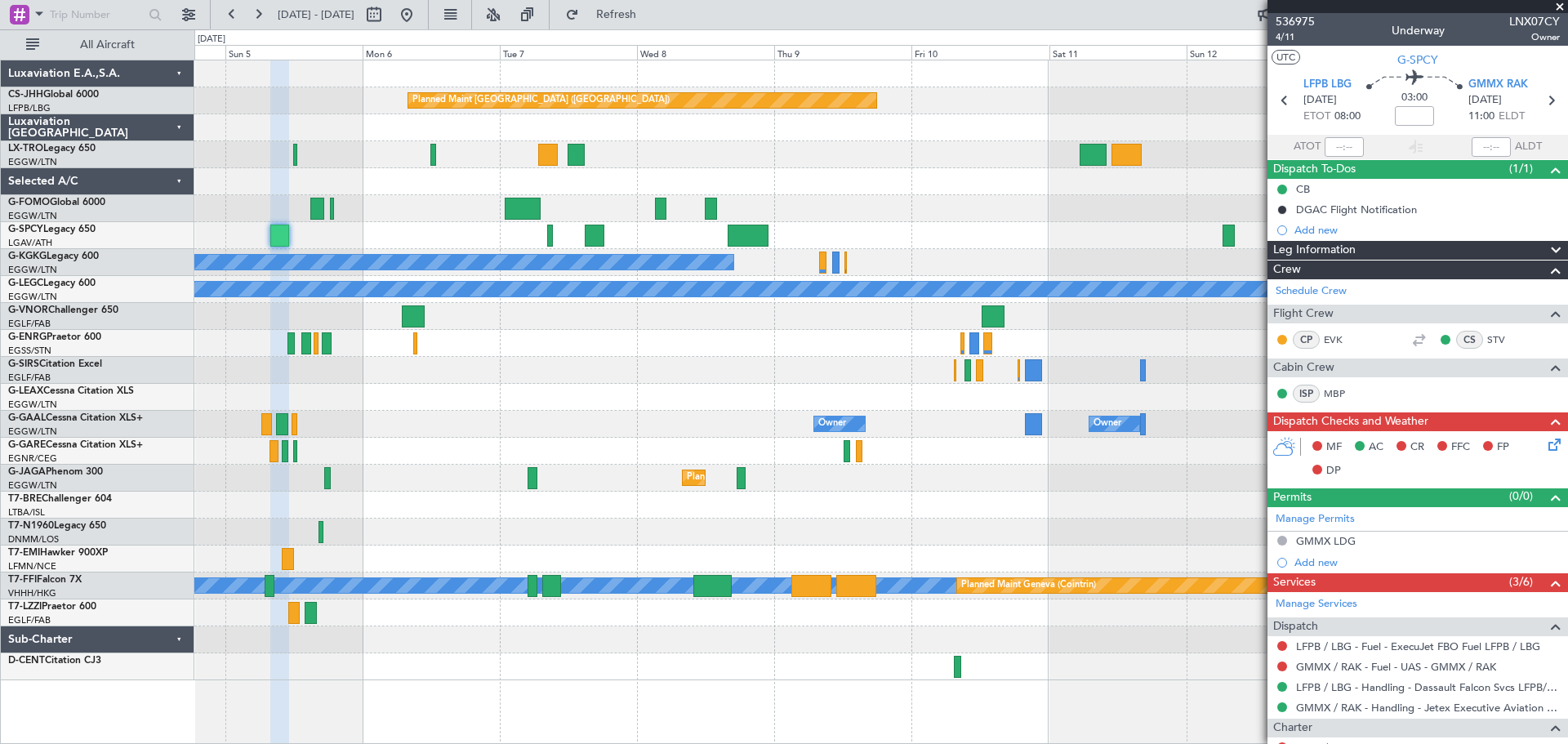
click at [865, 250] on div "Planned Maint [GEOGRAPHIC_DATA] ([GEOGRAPHIC_DATA]) Planned Maint [GEOGRAPHIC_D…" at bounding box center [880, 370] width 1372 height 620
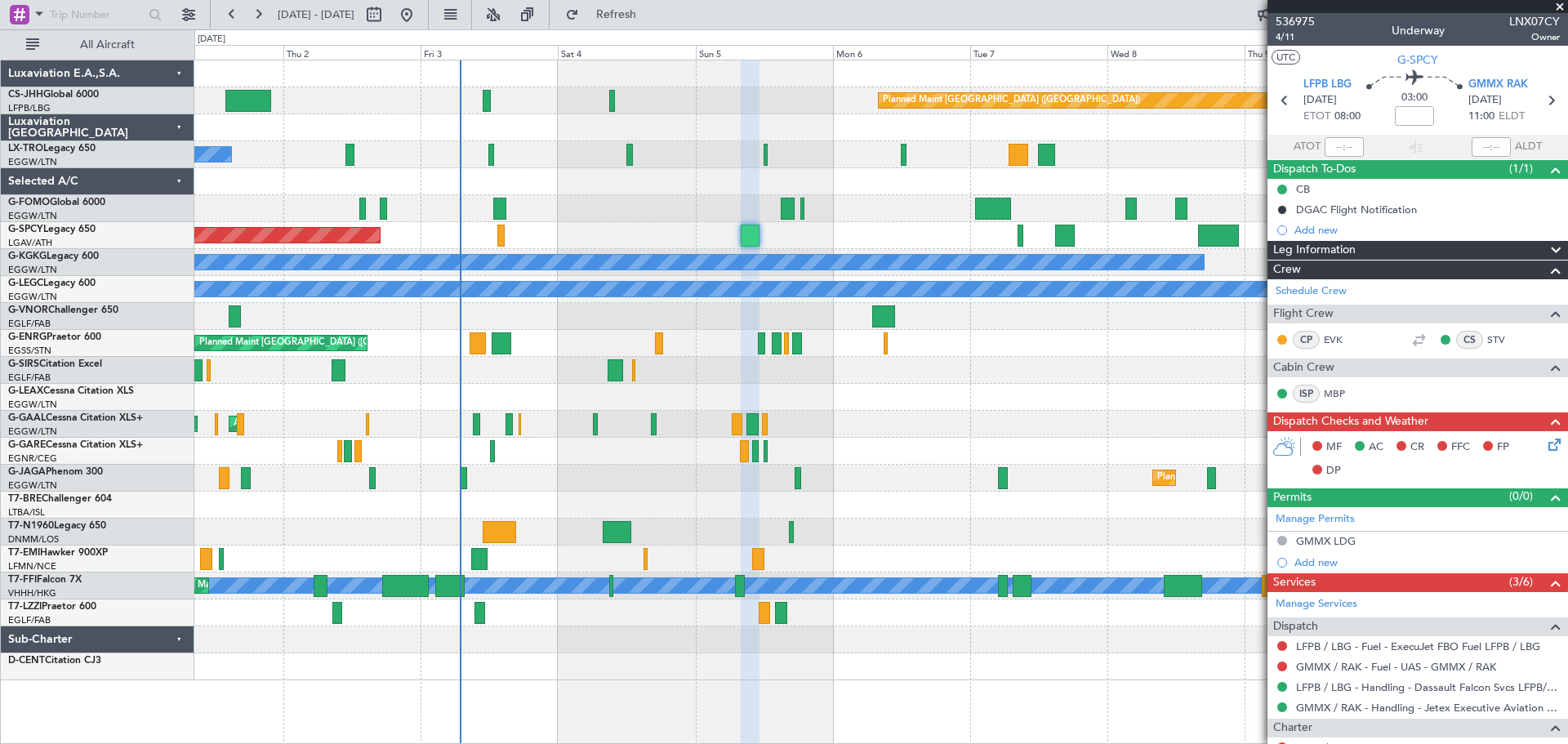
click at [910, 207] on div at bounding box center [880, 208] width 1372 height 27
click at [1558, 6] on span at bounding box center [1560, 7] width 17 height 15
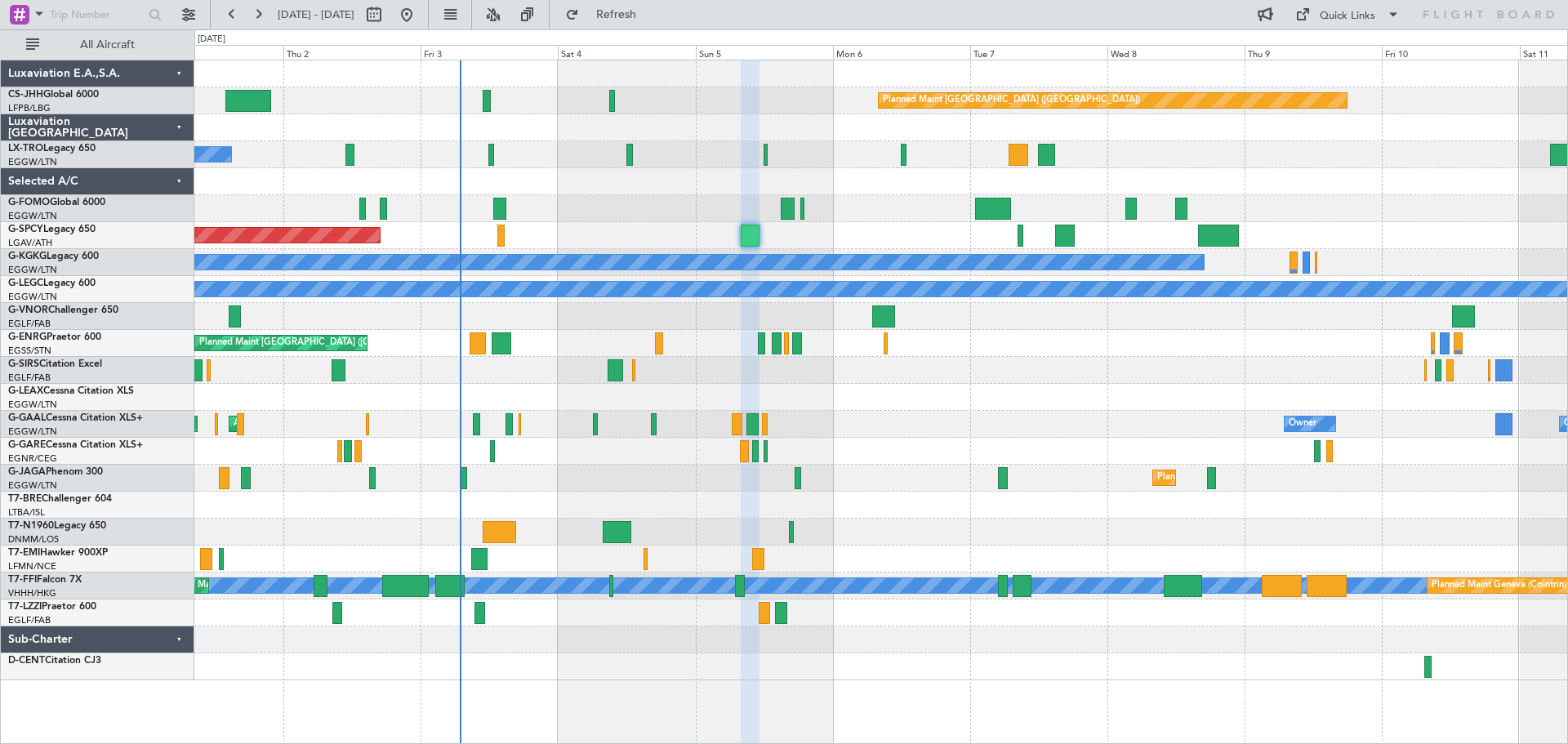
type input "0"
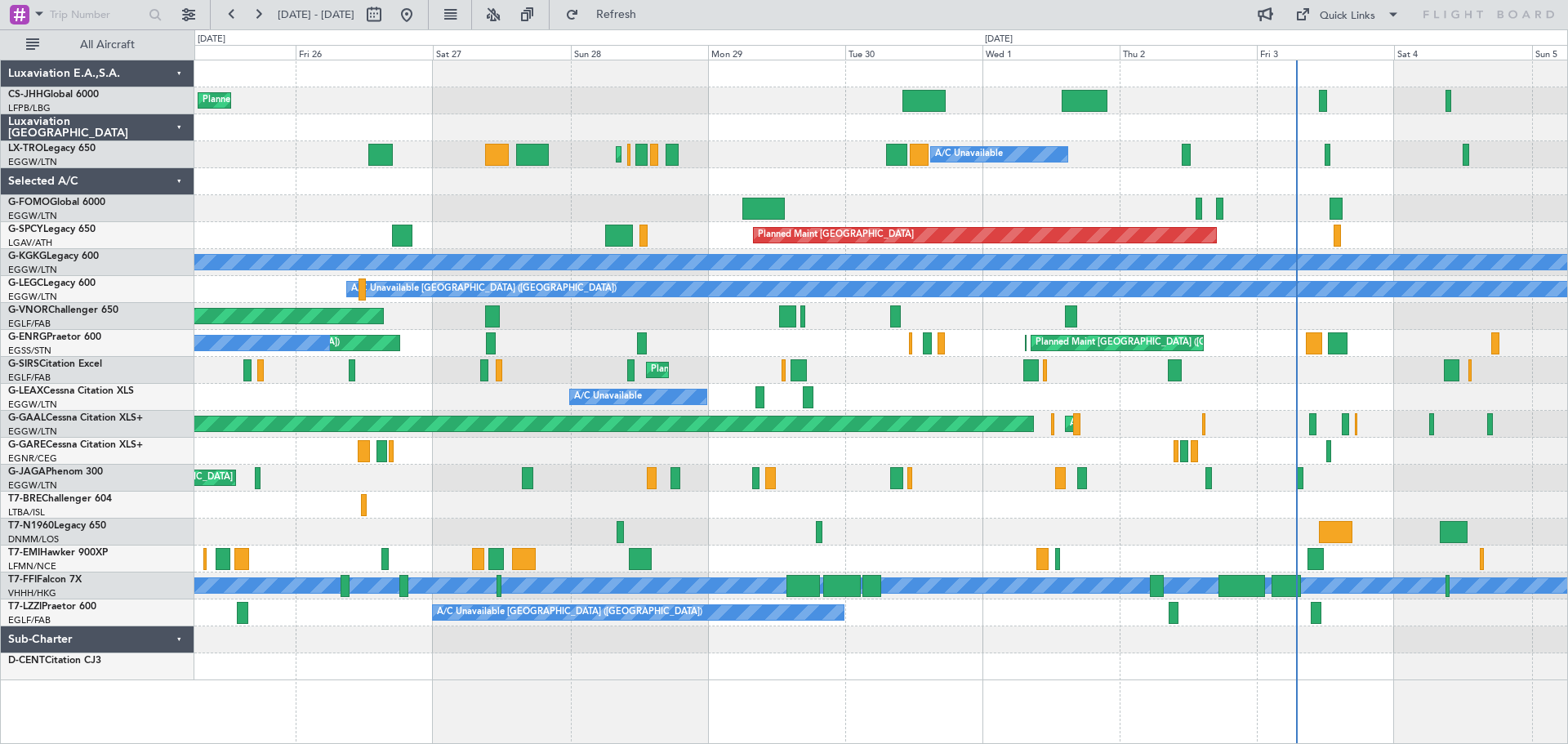
click at [1393, 201] on div "Planned Maint [GEOGRAPHIC_DATA] ([GEOGRAPHIC_DATA]) Planned Maint [GEOGRAPHIC_D…" at bounding box center [880, 370] width 1372 height 620
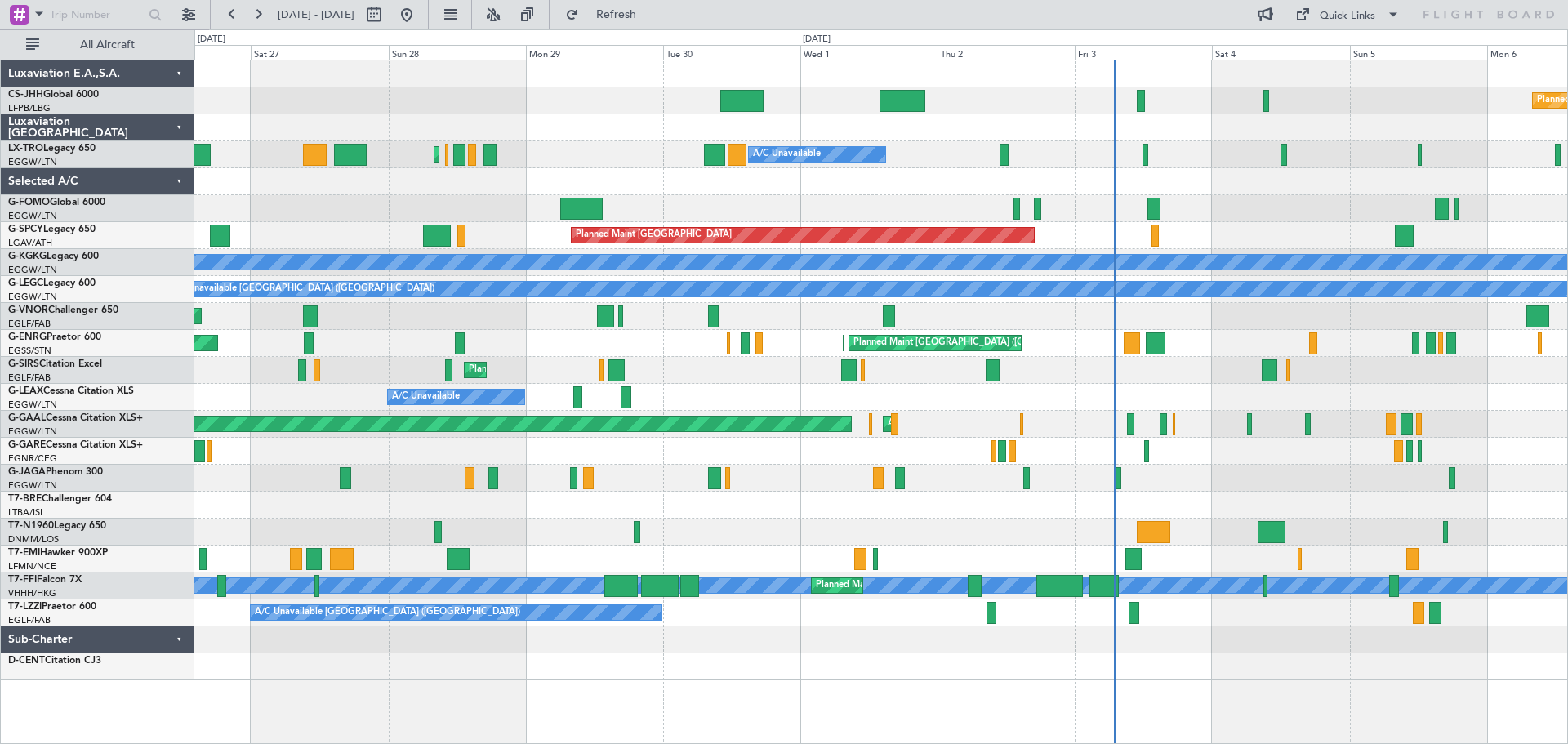
click at [322, 222] on div "Planned Maint [GEOGRAPHIC_DATA] ([GEOGRAPHIC_DATA]) Planned Maint [GEOGRAPHIC_D…" at bounding box center [880, 370] width 1372 height 620
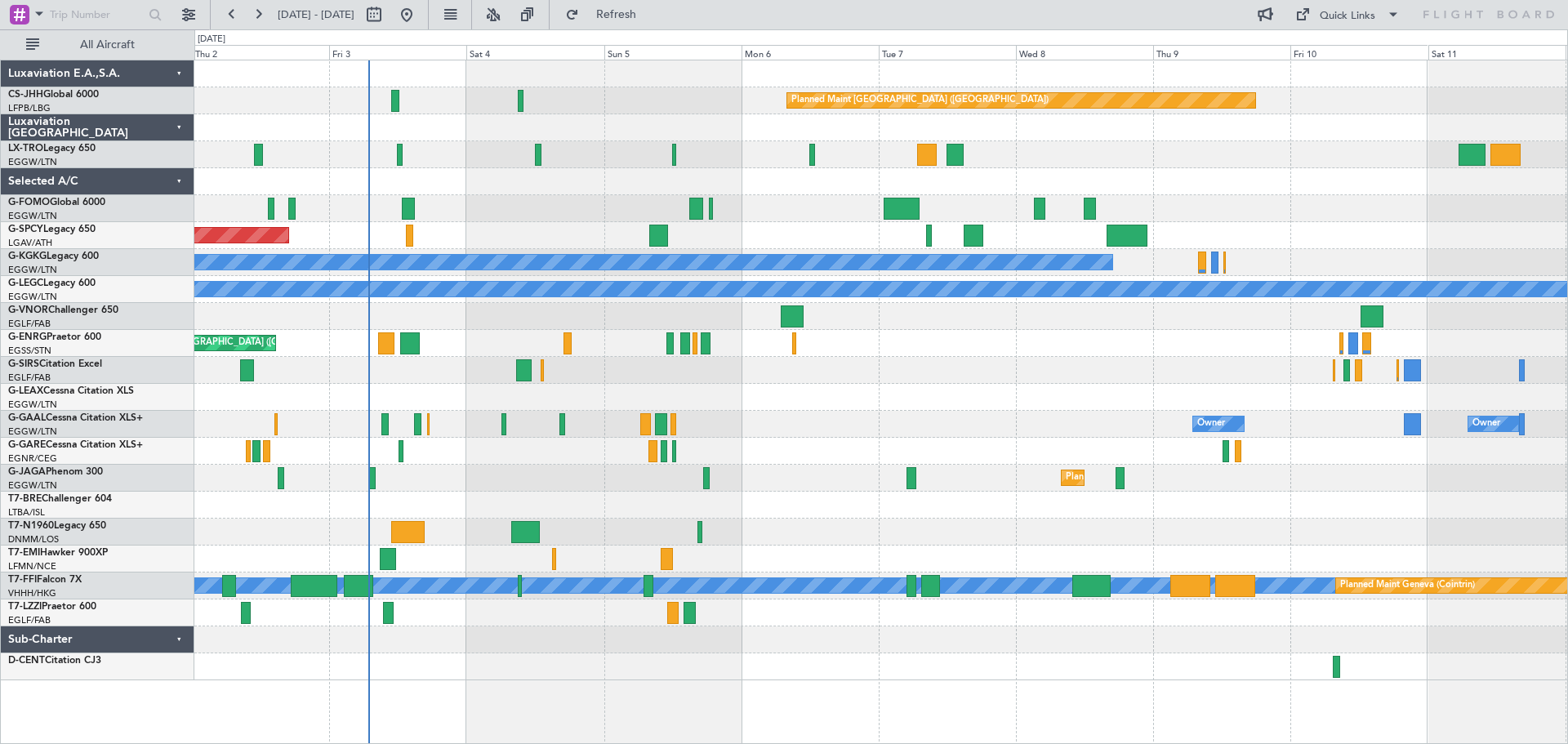
click at [399, 234] on div "Planned Maint [GEOGRAPHIC_DATA]" at bounding box center [880, 236] width 1372 height 27
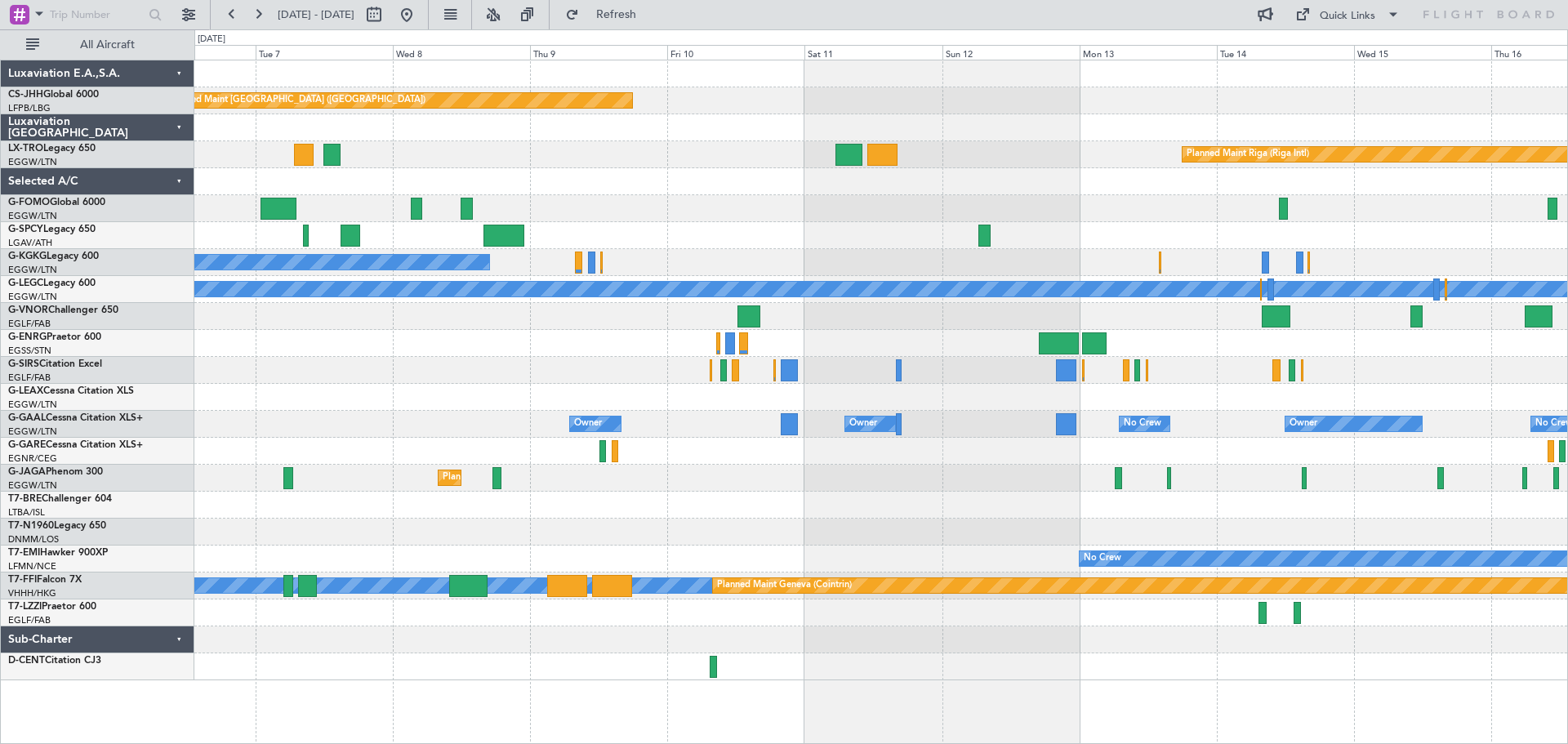
click at [427, 248] on div "Planned Maint [GEOGRAPHIC_DATA] ([GEOGRAPHIC_DATA]) Planned Maint [GEOGRAPHIC_D…" at bounding box center [880, 370] width 1372 height 620
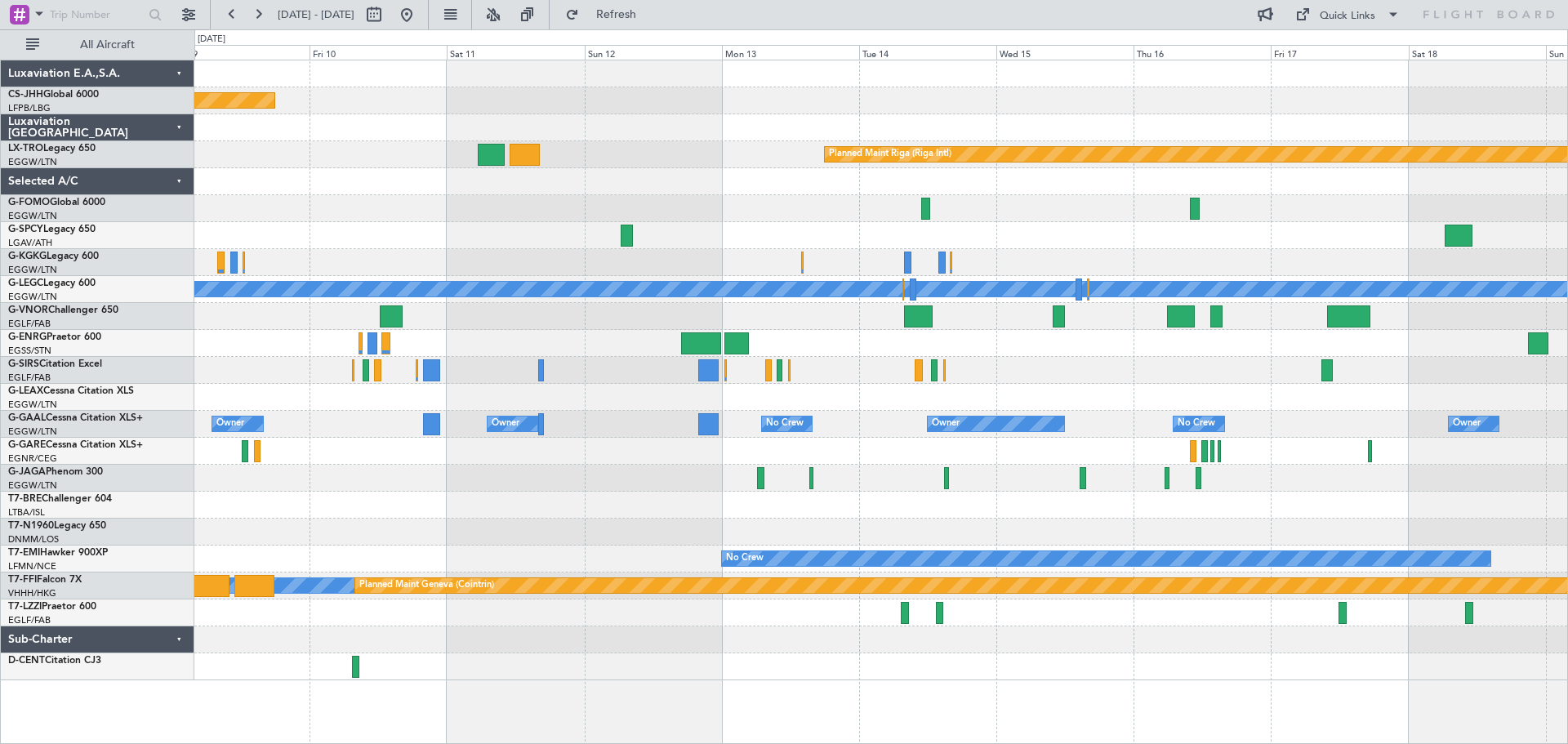
click at [561, 245] on div at bounding box center [880, 236] width 1372 height 27
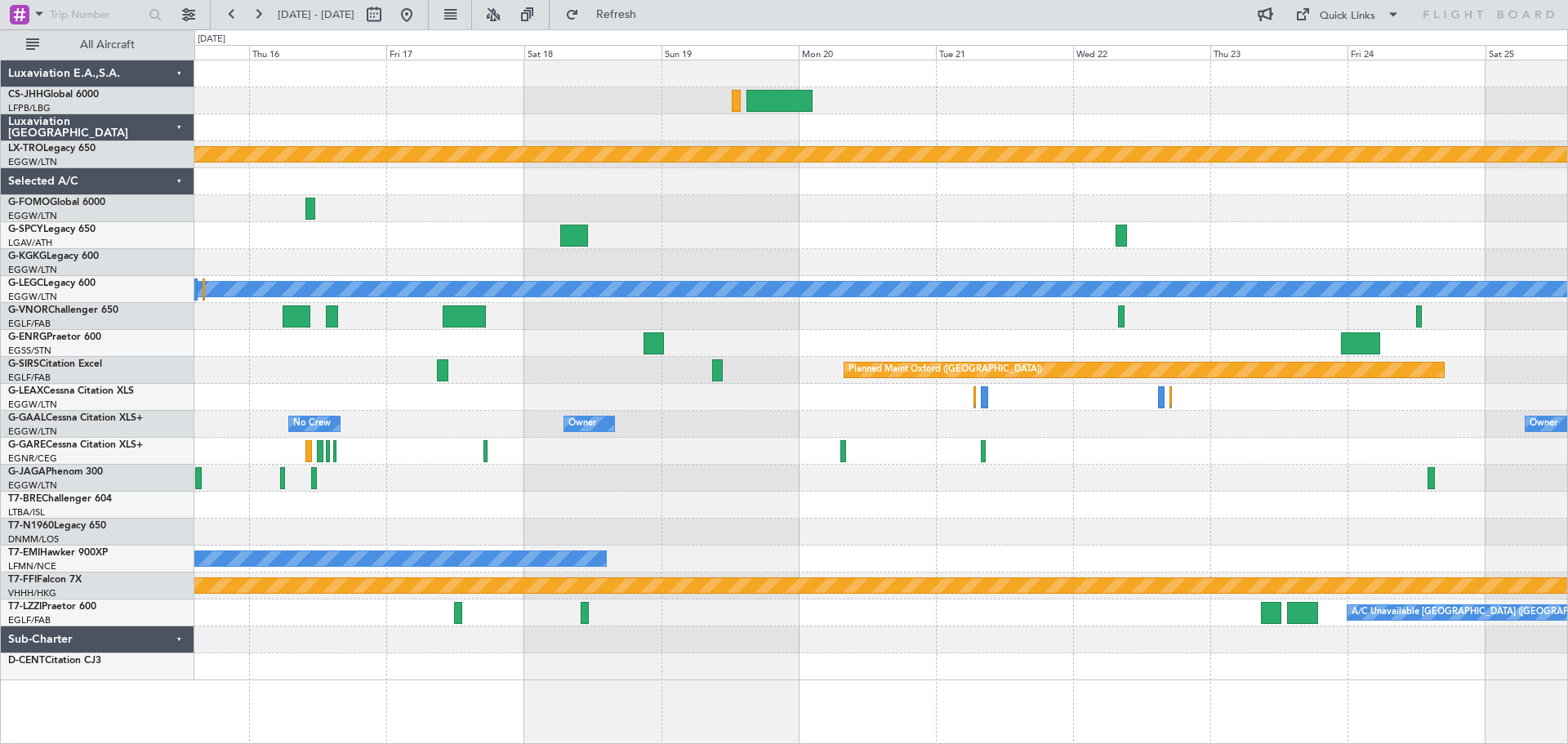
click at [622, 258] on div at bounding box center [880, 262] width 1372 height 27
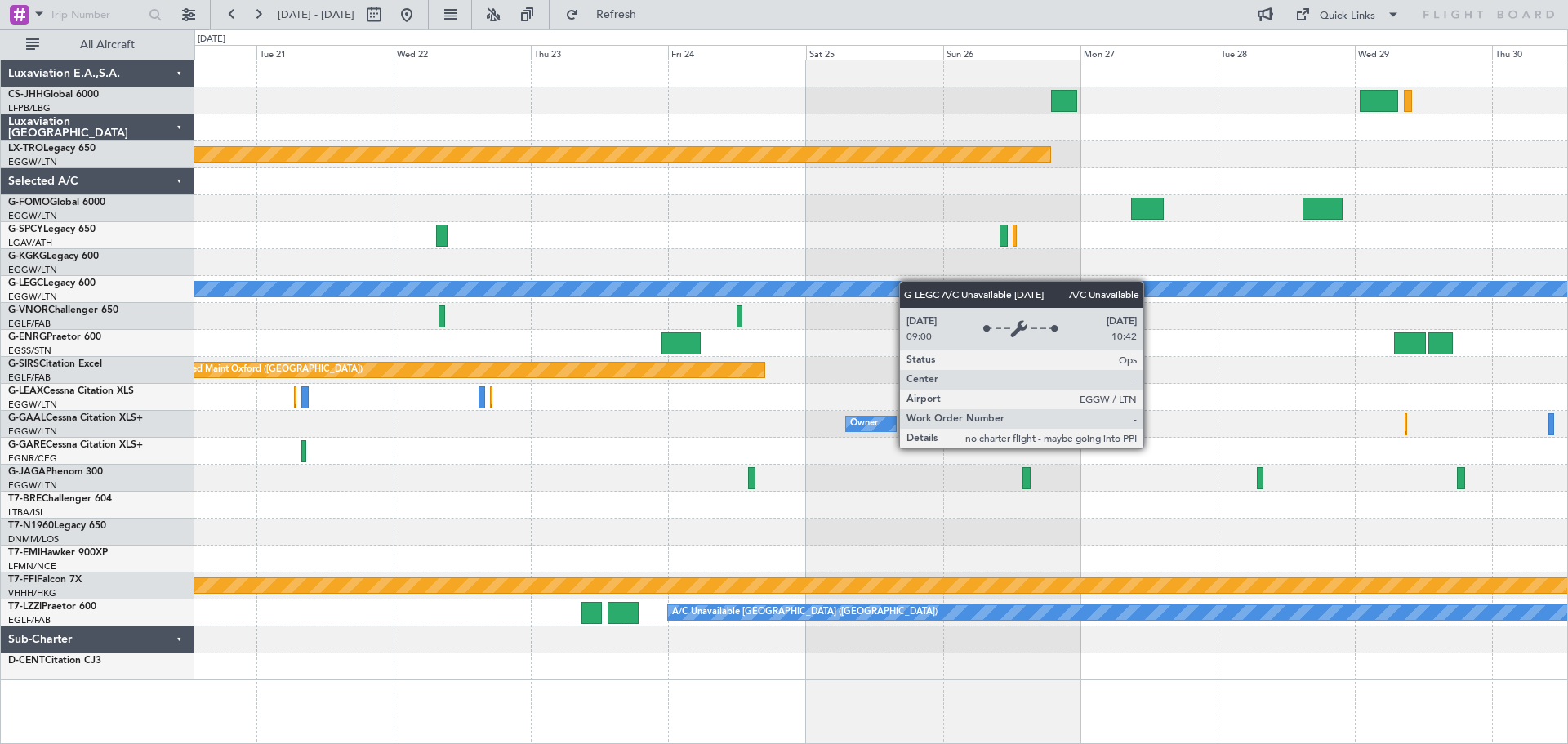
click at [481, 288] on div "A/C Unavailable [GEOGRAPHIC_DATA] ([GEOGRAPHIC_DATA])" at bounding box center [880, 289] width 1372 height 27
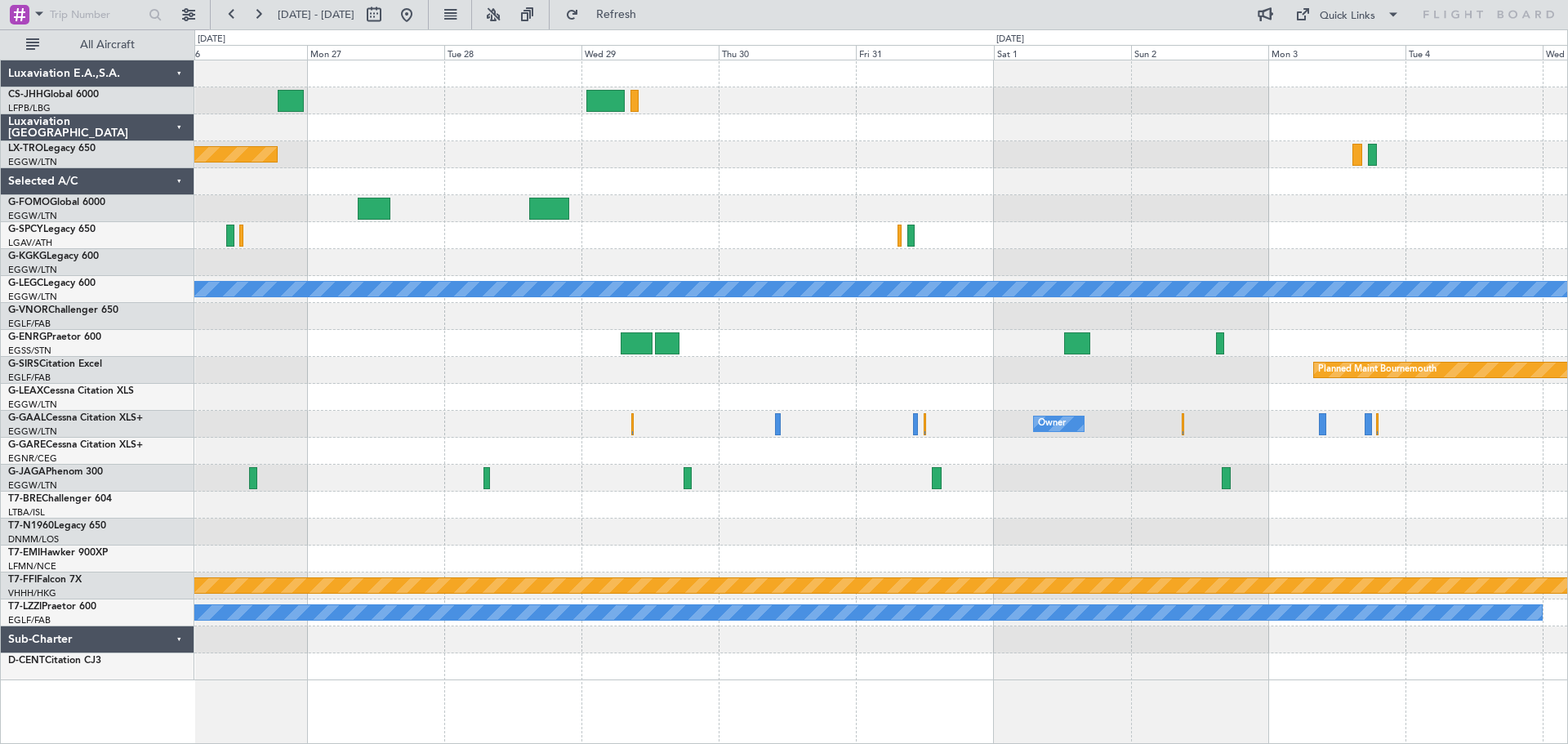
click at [467, 316] on div "Planned Maint Riga (Riga Intl) A/C Unavailable [GEOGRAPHIC_DATA] ([GEOGRAPHIC_D…" at bounding box center [880, 370] width 1372 height 620
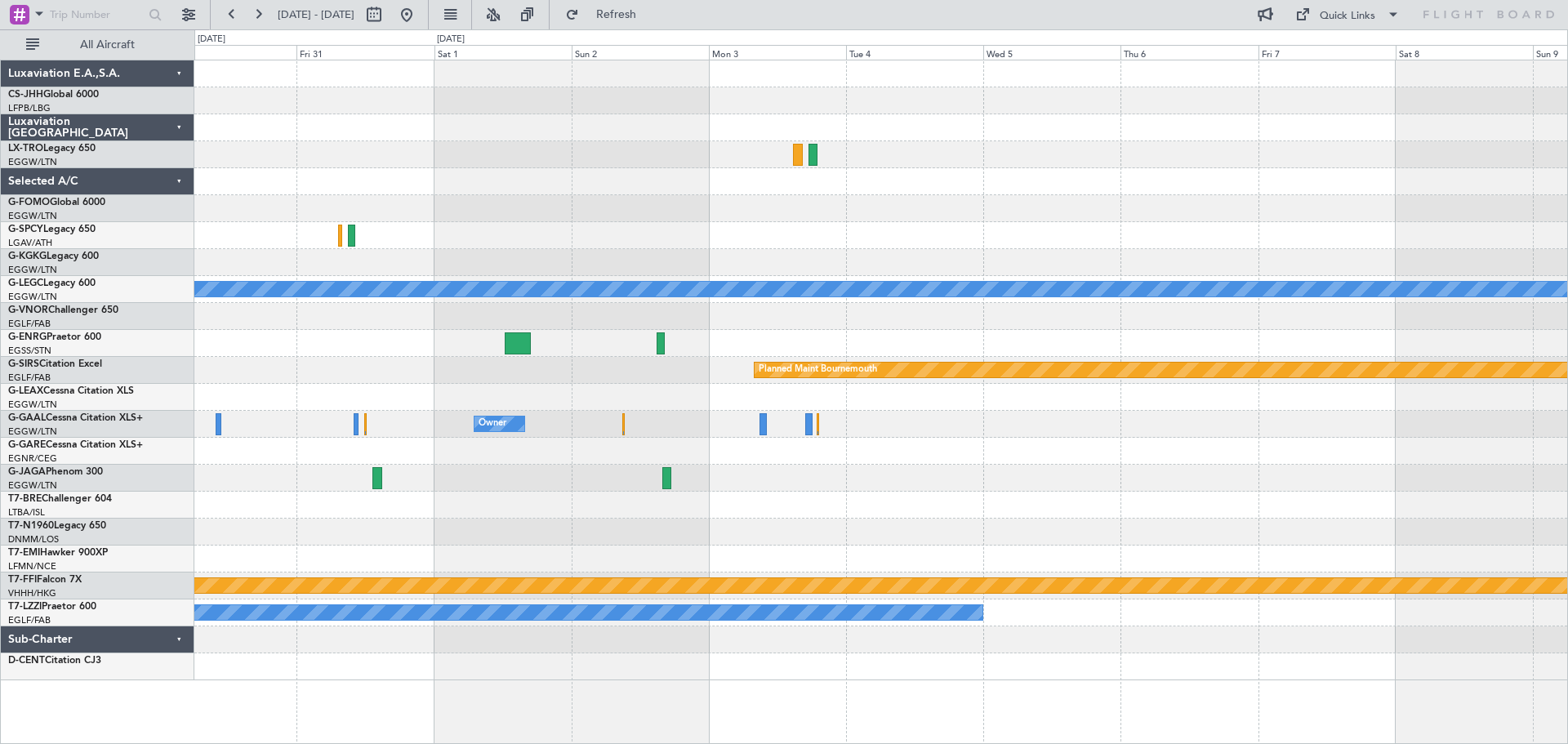
click at [1258, 313] on div at bounding box center [880, 317] width 1372 height 27
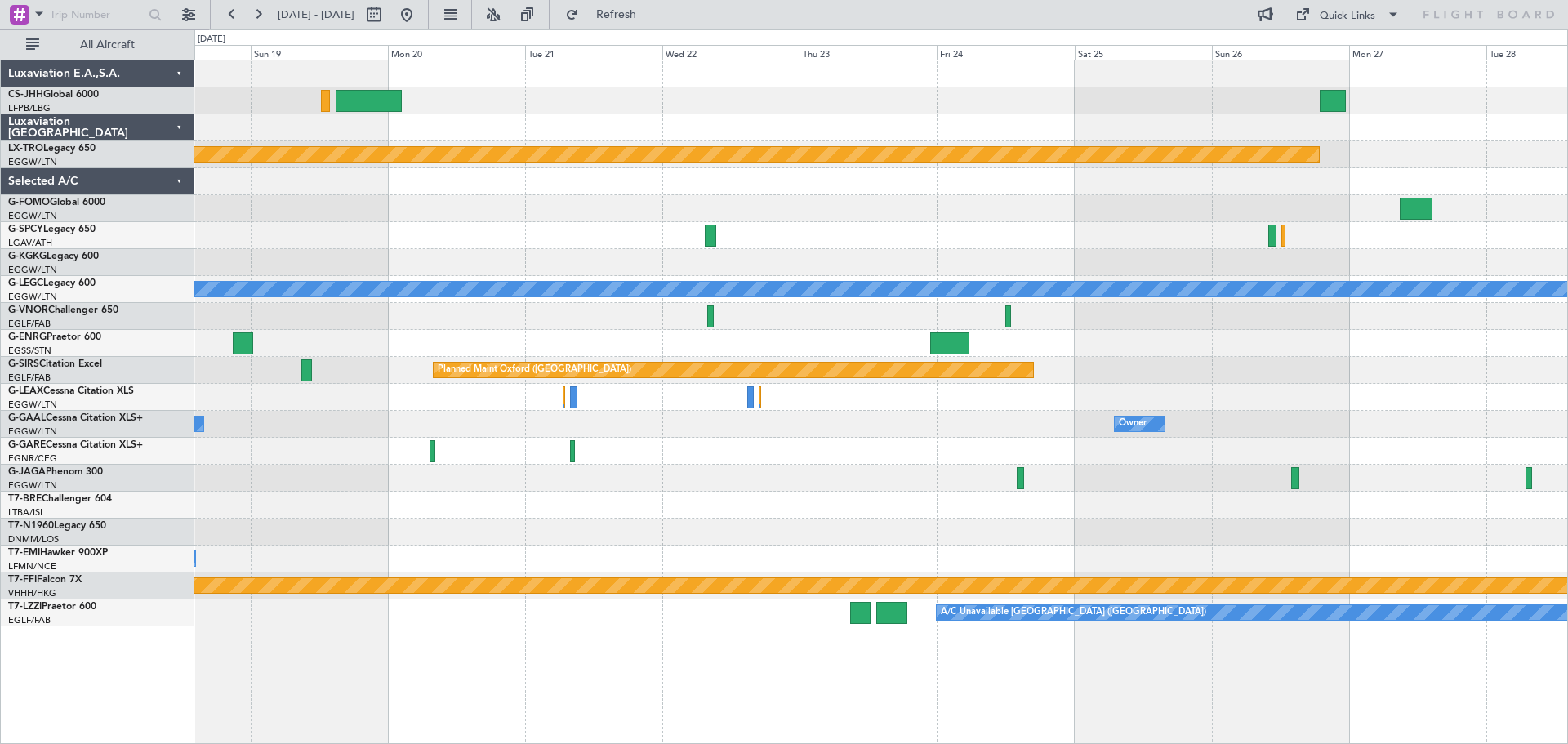
click at [1414, 246] on div "Planned Maint Riga (Riga Intl) A/C Unavailable [GEOGRAPHIC_DATA] ([GEOGRAPHIC_D…" at bounding box center [880, 343] width 1372 height 566
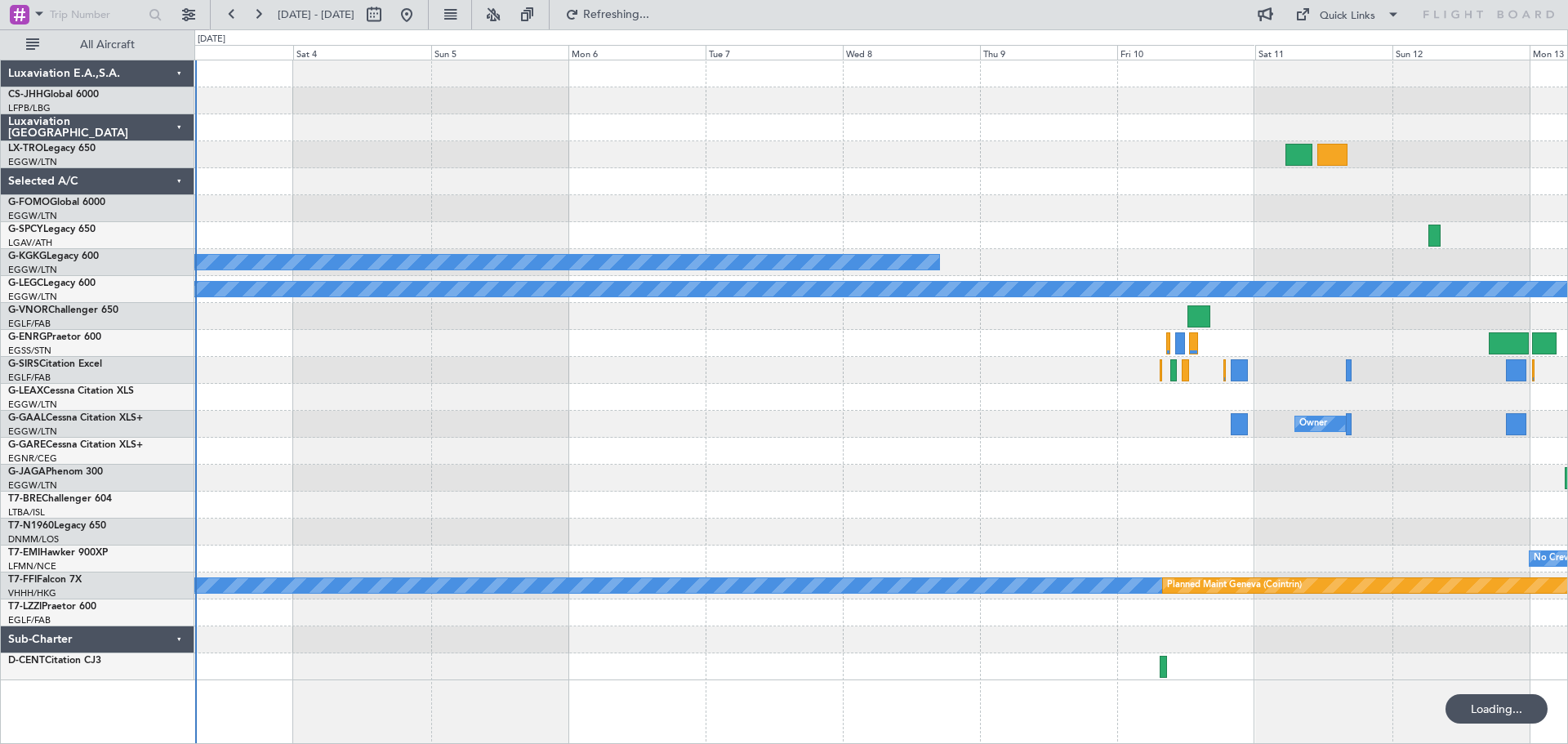
click at [1202, 217] on div "Planned Maint Riga (Riga Intl) Planned Maint [GEOGRAPHIC_DATA] A/C Unavailable …" at bounding box center [880, 370] width 1372 height 620
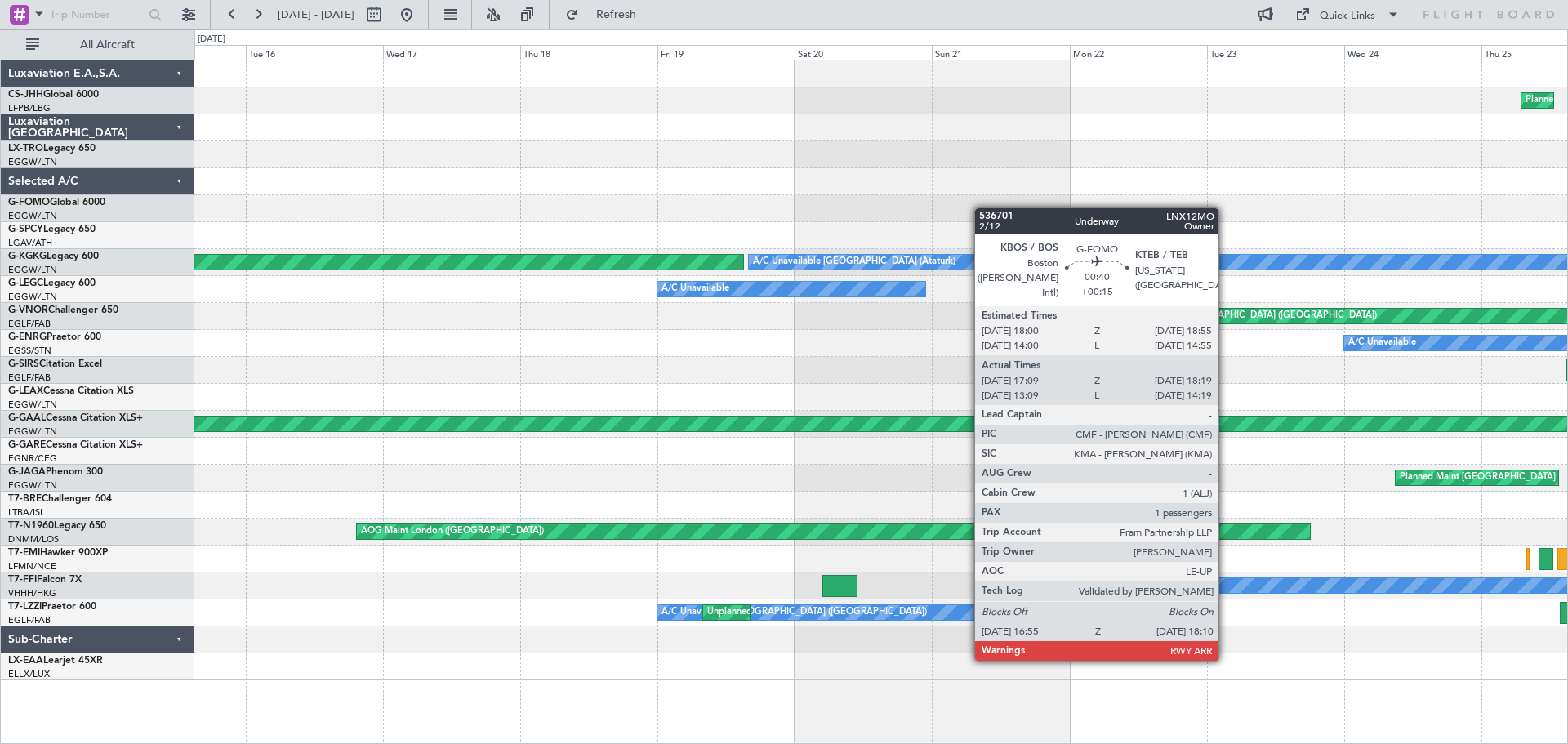
click at [1328, 213] on div at bounding box center [880, 208] width 1372 height 27
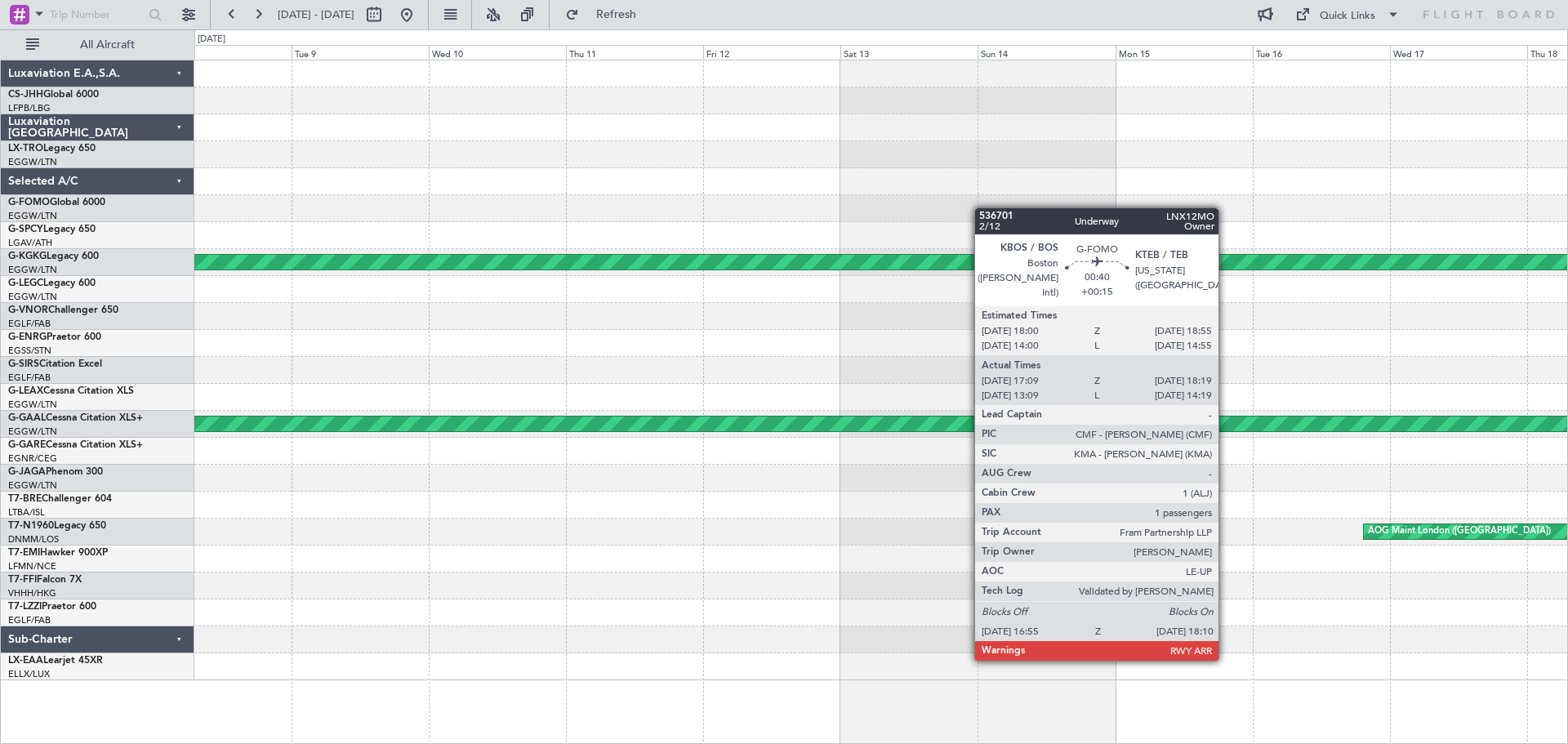
click at [1081, 187] on div "AOG Maint [GEOGRAPHIC_DATA] (Ataturk) A/C Unavailable [GEOGRAPHIC_DATA] (Atatur…" at bounding box center [880, 370] width 1372 height 620
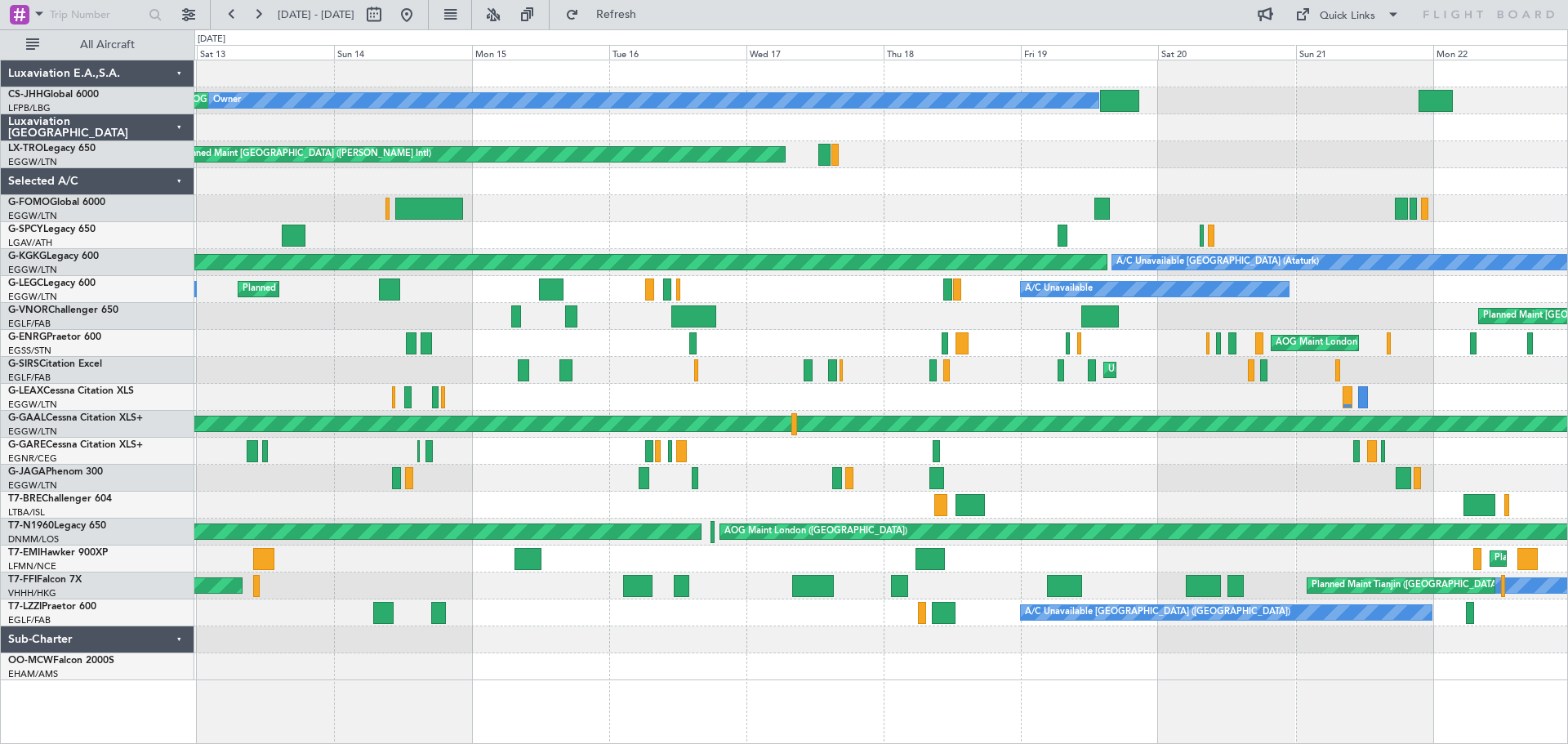
click at [672, 211] on div "Planned Maint [GEOGRAPHIC_DATA] ([GEOGRAPHIC_DATA]) Planned Maint [GEOGRAPHIC_D…" at bounding box center [880, 208] width 1372 height 27
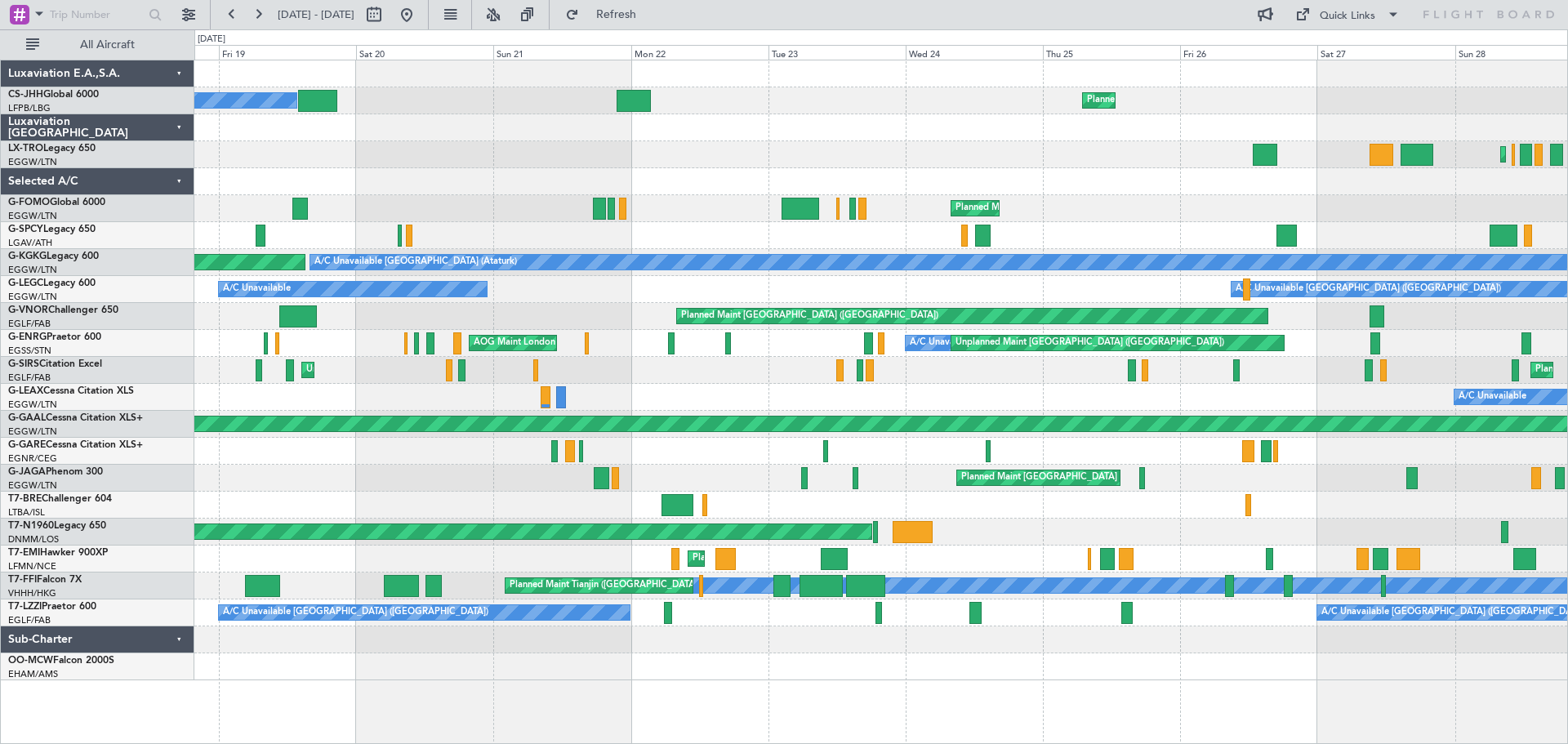
click at [261, 193] on div "Owner Planned Maint [GEOGRAPHIC_DATA] ([GEOGRAPHIC_DATA]) Planned Maint [GEOGRA…" at bounding box center [880, 370] width 1372 height 620
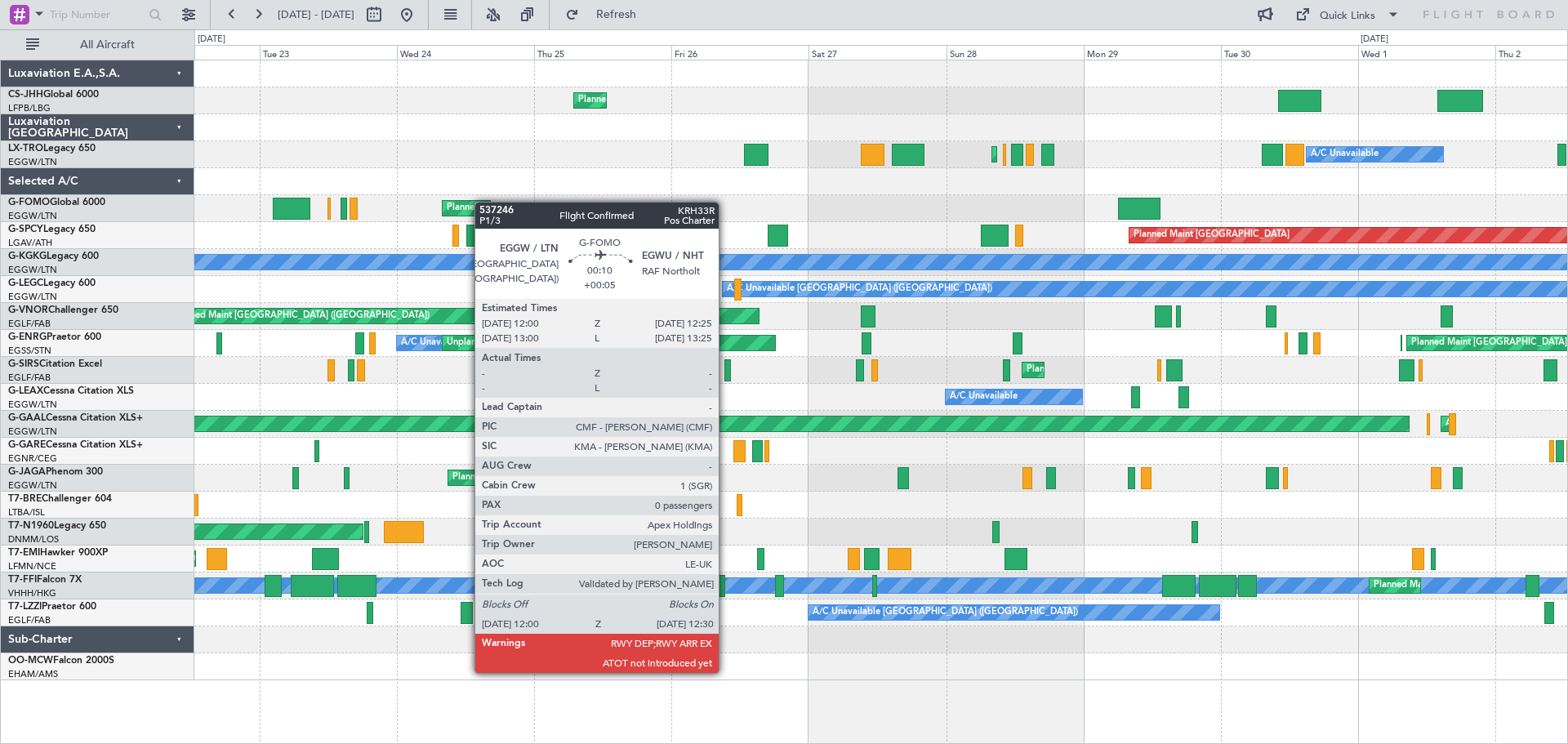
click at [316, 195] on div "Planned Maint [GEOGRAPHIC_DATA] ([GEOGRAPHIC_DATA]) Planned Maint [GEOGRAPHIC_D…" at bounding box center [880, 370] width 1372 height 620
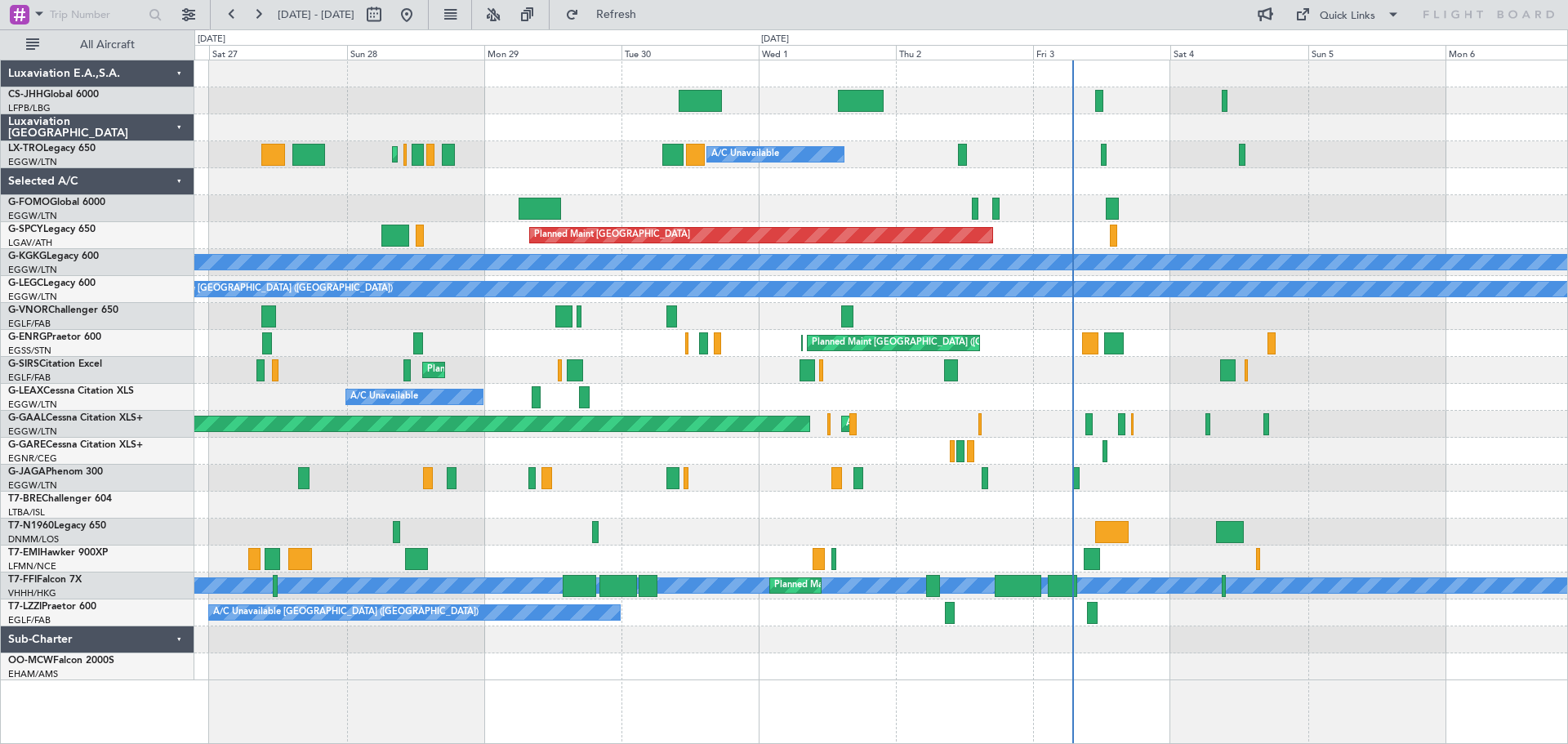
click at [397, 185] on div at bounding box center [880, 182] width 1372 height 27
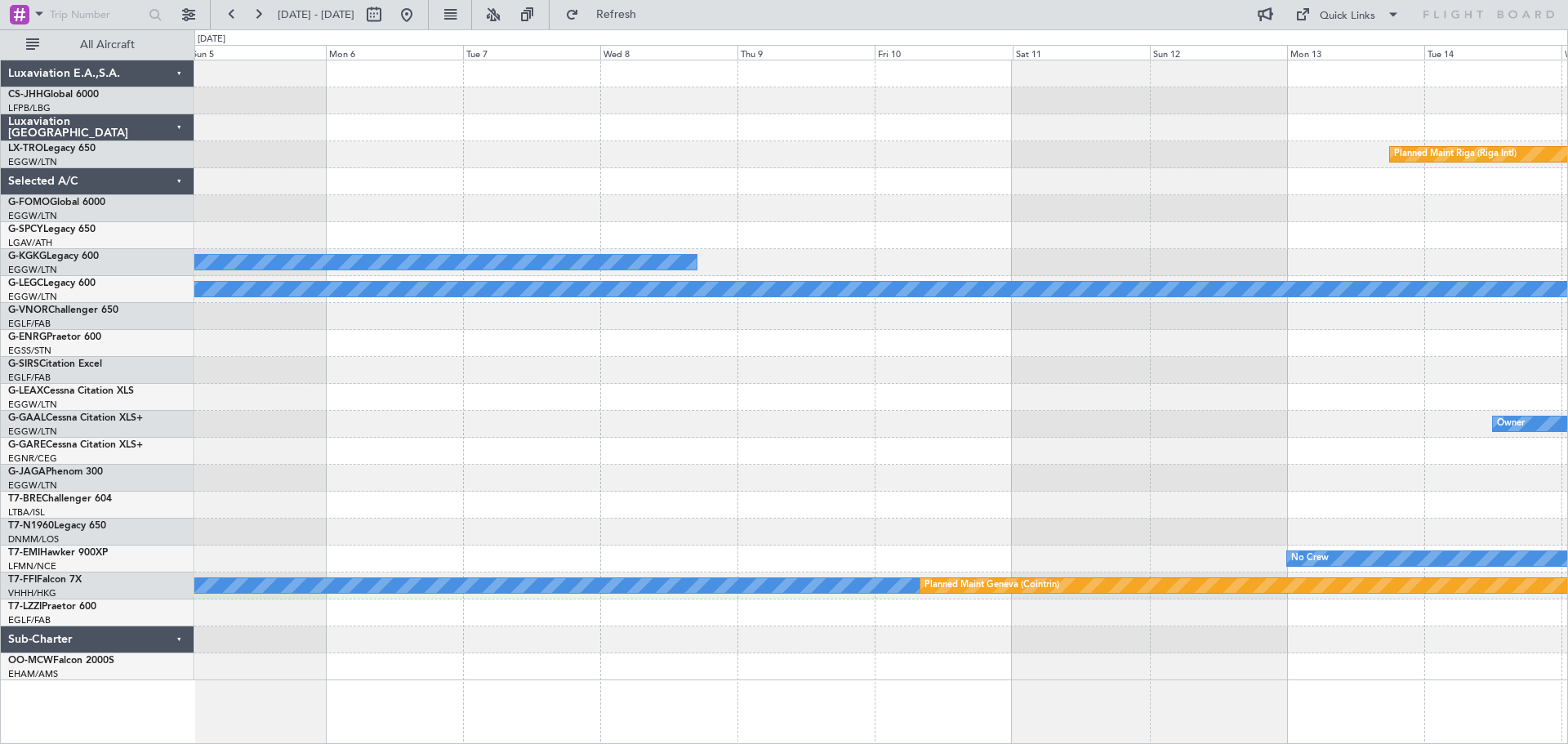
click at [358, 168] on div "Planned Maint Riga (Riga Intl) Planned Maint [GEOGRAPHIC_DATA] A/C Unavailable …" at bounding box center [880, 370] width 1372 height 620
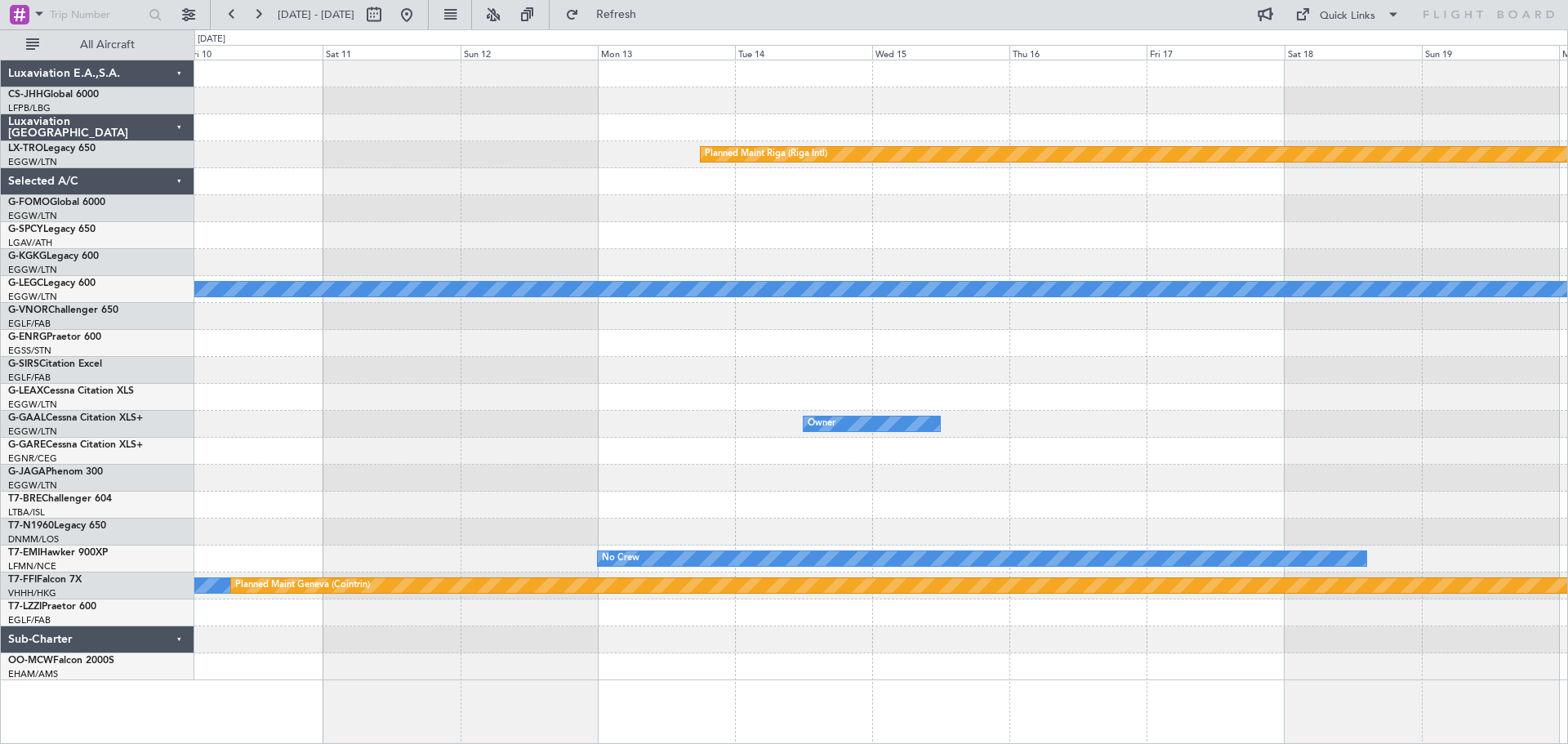
click at [449, 160] on div "Planned Maint Riga (Riga Intl)" at bounding box center [880, 155] width 1372 height 27
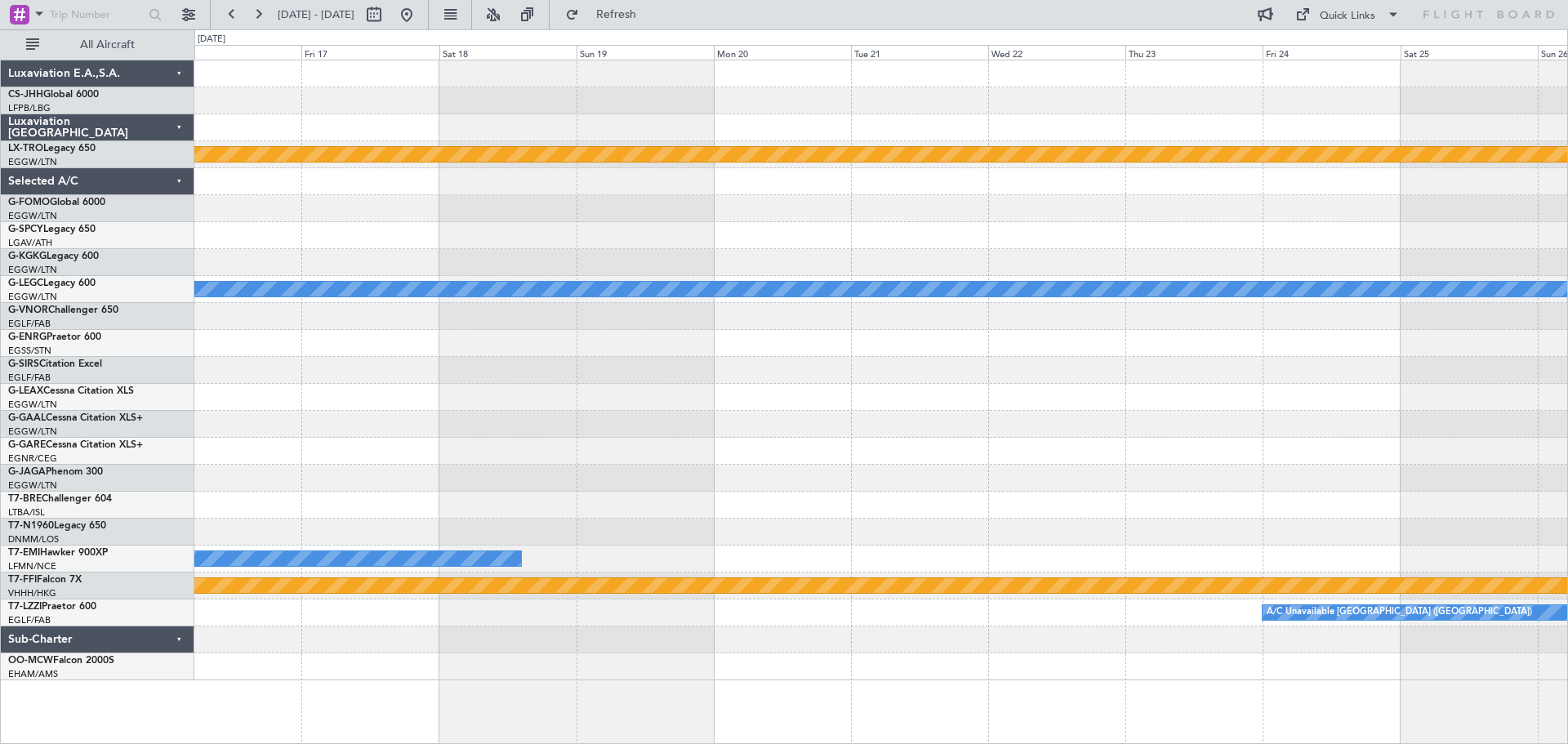
click at [360, 193] on div at bounding box center [880, 182] width 1372 height 27
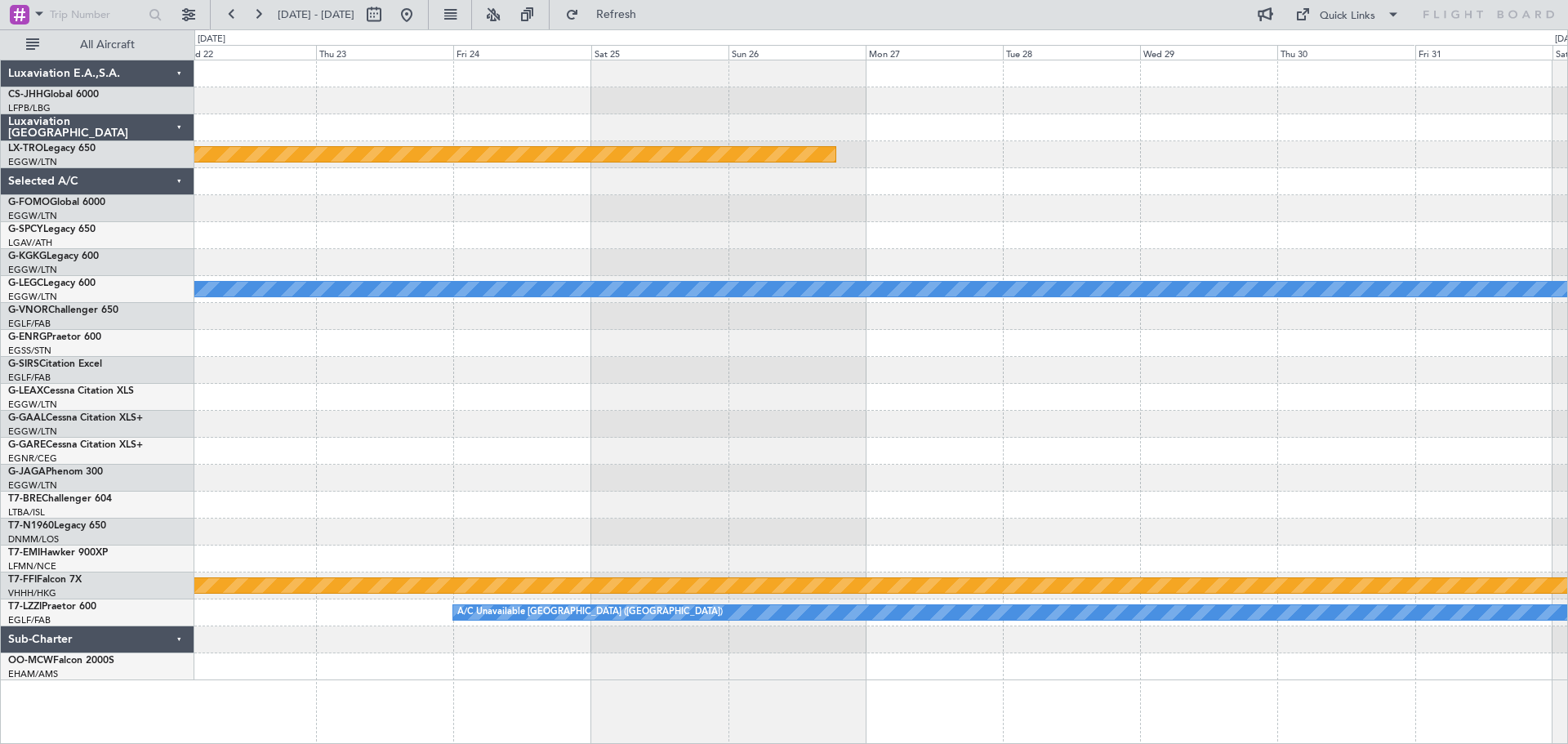
click at [519, 211] on div at bounding box center [880, 208] width 1372 height 27
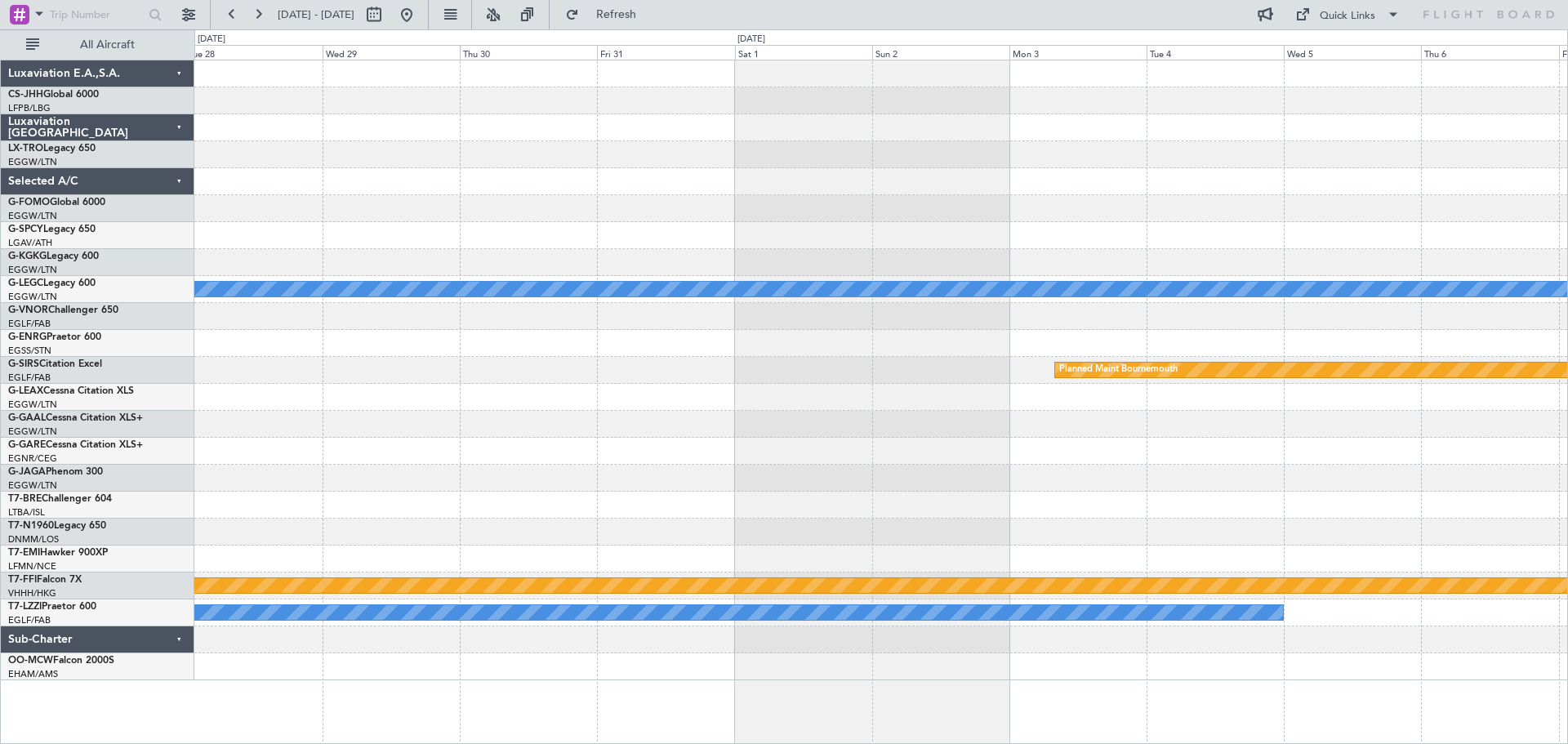
click at [407, 213] on div at bounding box center [880, 208] width 1372 height 27
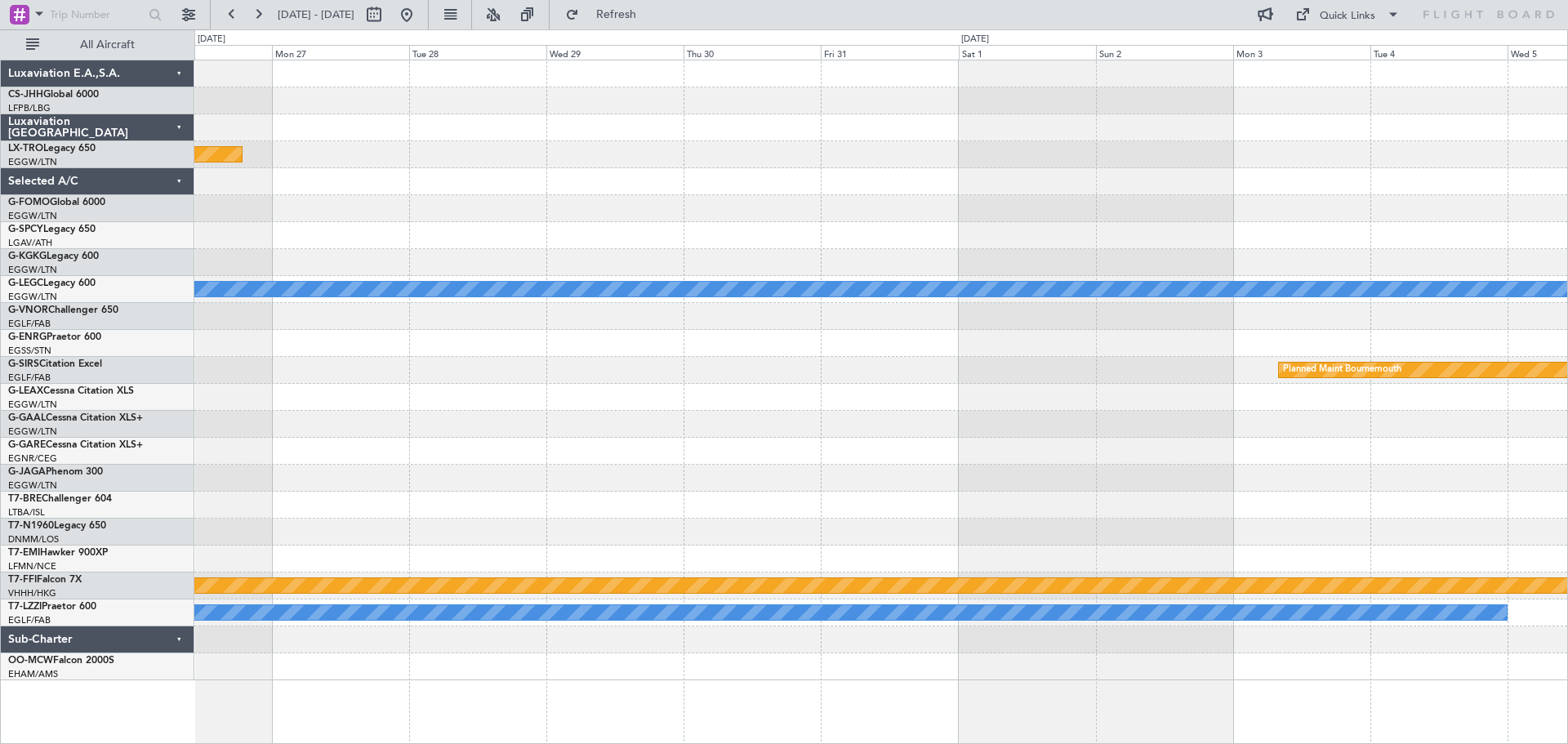
click at [1485, 246] on div at bounding box center [880, 236] width 1372 height 27
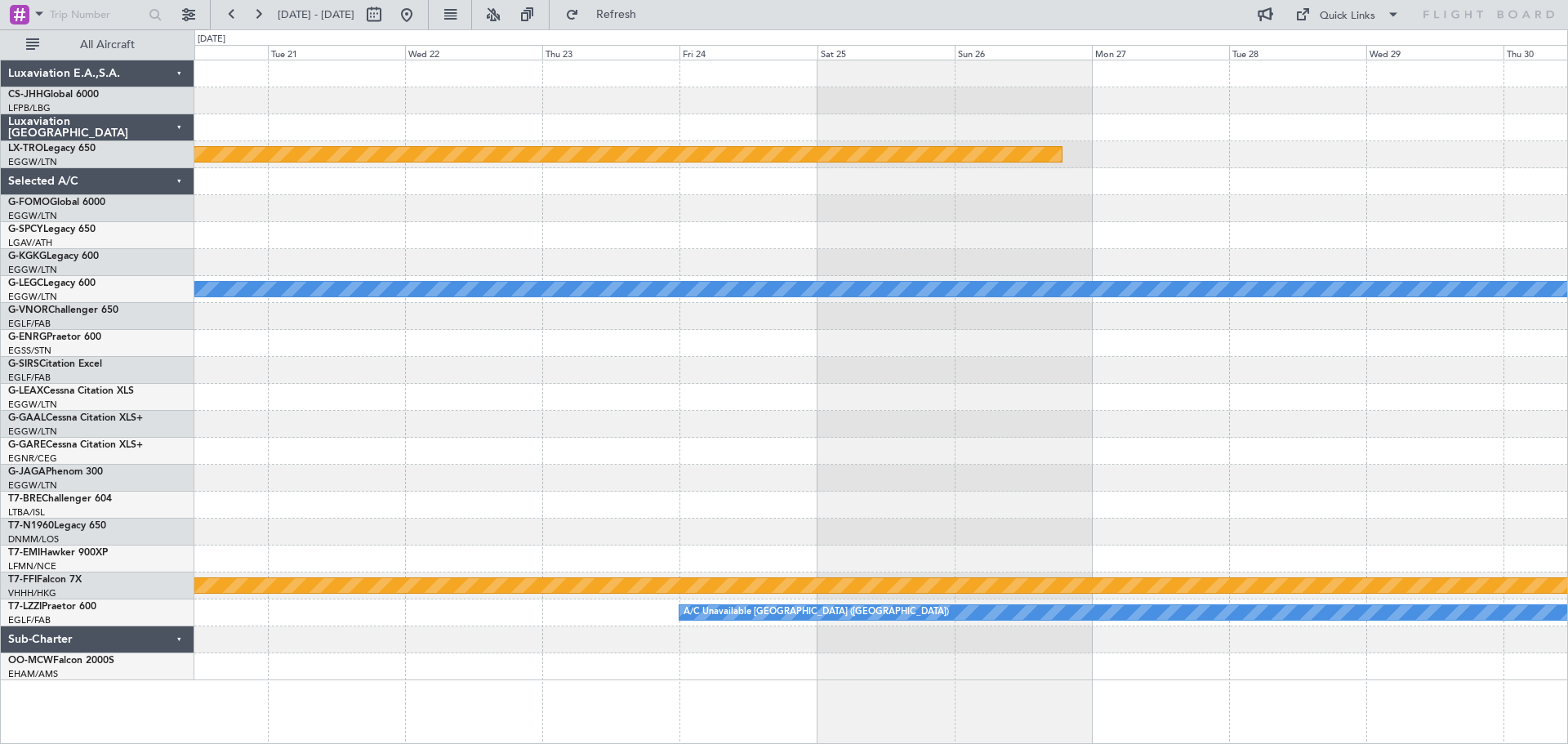
click at [1371, 246] on div "Planned Maint Riga (Riga Intl) A/C Unavailable [GEOGRAPHIC_DATA] ([GEOGRAPHIC_D…" at bounding box center [880, 370] width 1372 height 620
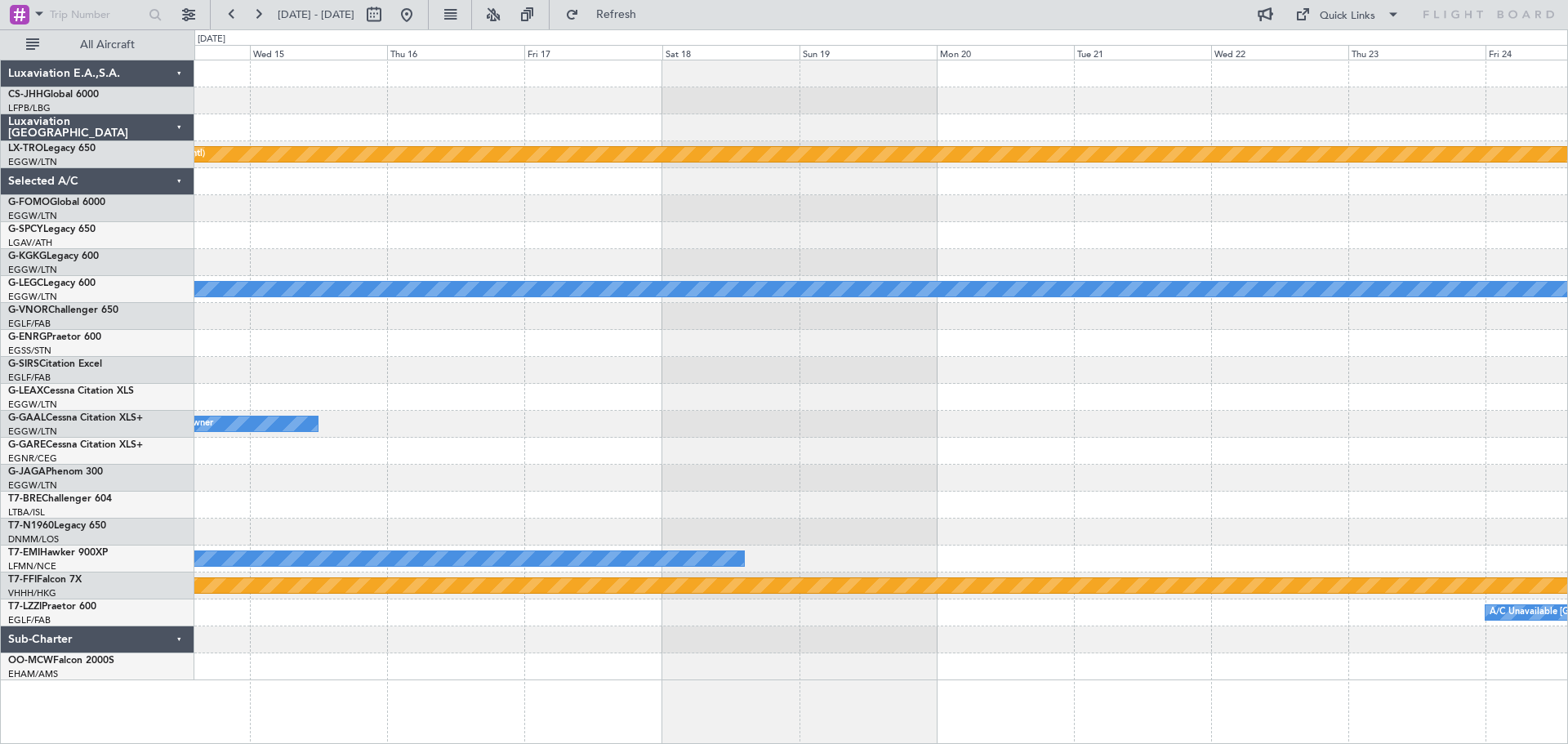
click at [1326, 246] on div "Planned Maint Riga (Riga Intl) A/C Unavailable [GEOGRAPHIC_DATA] ([GEOGRAPHIC_D…" at bounding box center [880, 370] width 1372 height 620
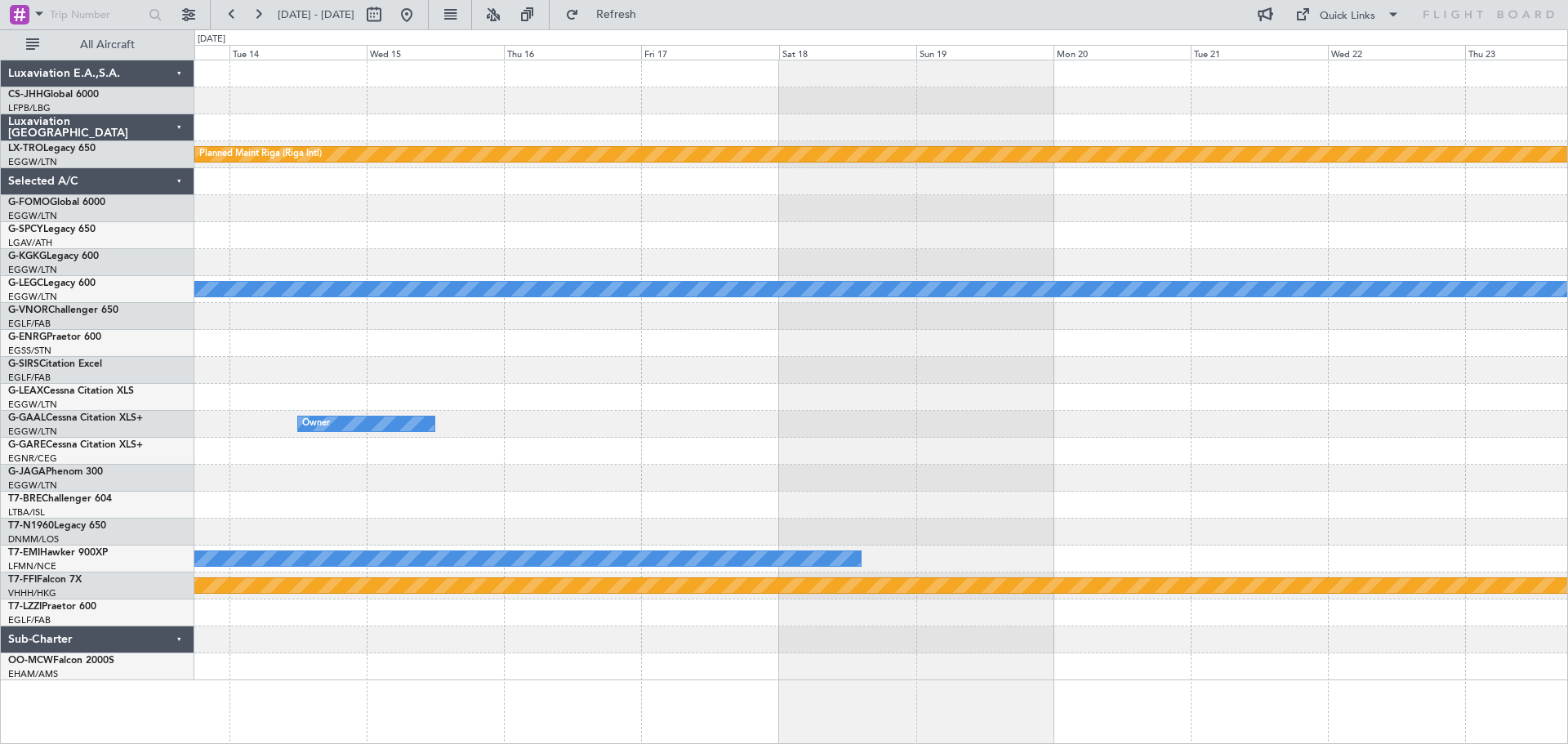
click at [1209, 259] on div "Planned Maint Riga (Riga Intl) A/C Unavailable [GEOGRAPHIC_DATA] ([GEOGRAPHIC_D…" at bounding box center [880, 370] width 1372 height 620
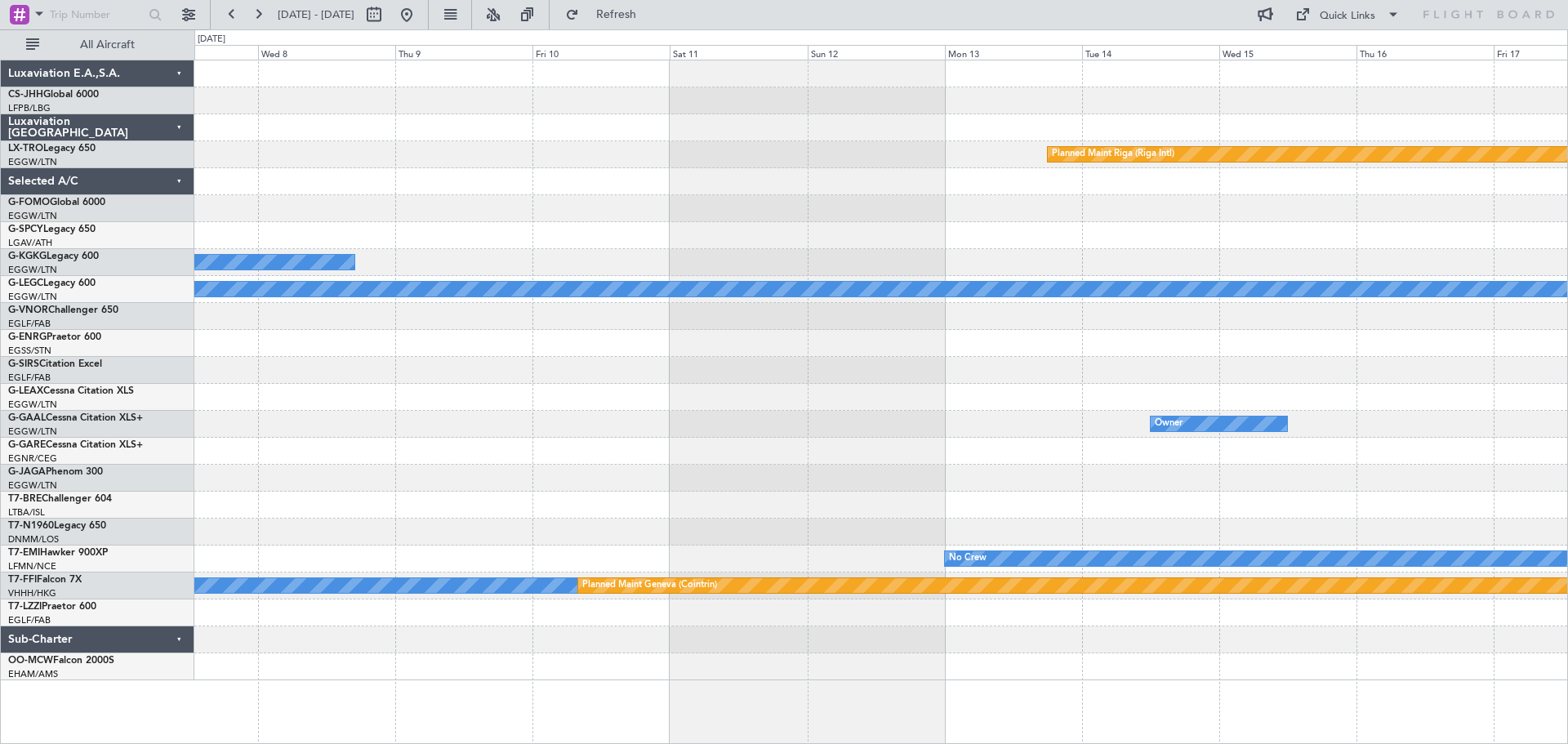
click at [1390, 249] on div "A/C Unavailable [GEOGRAPHIC_DATA] (Ataturk)" at bounding box center [880, 262] width 1372 height 27
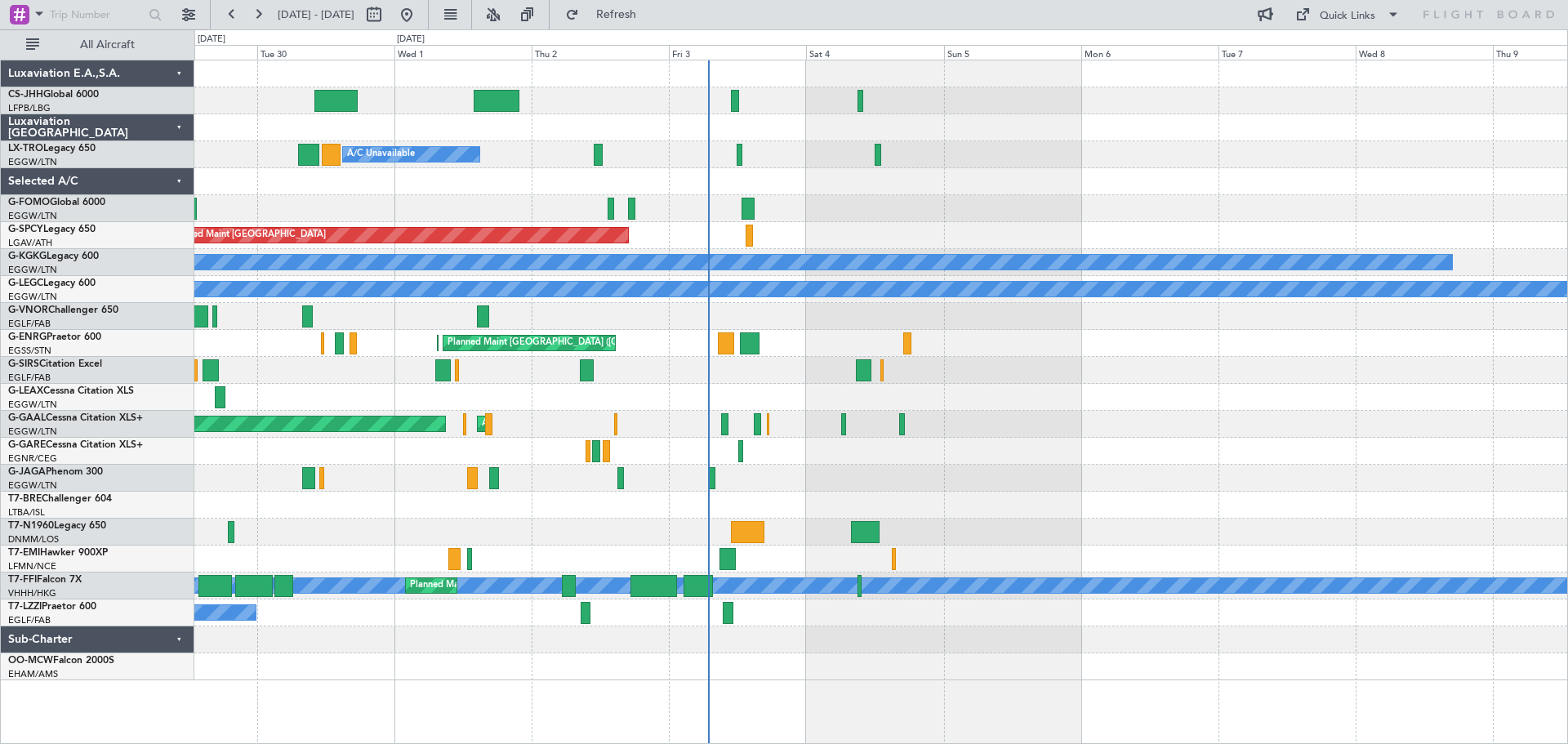
click at [1073, 198] on div at bounding box center [880, 208] width 1372 height 27
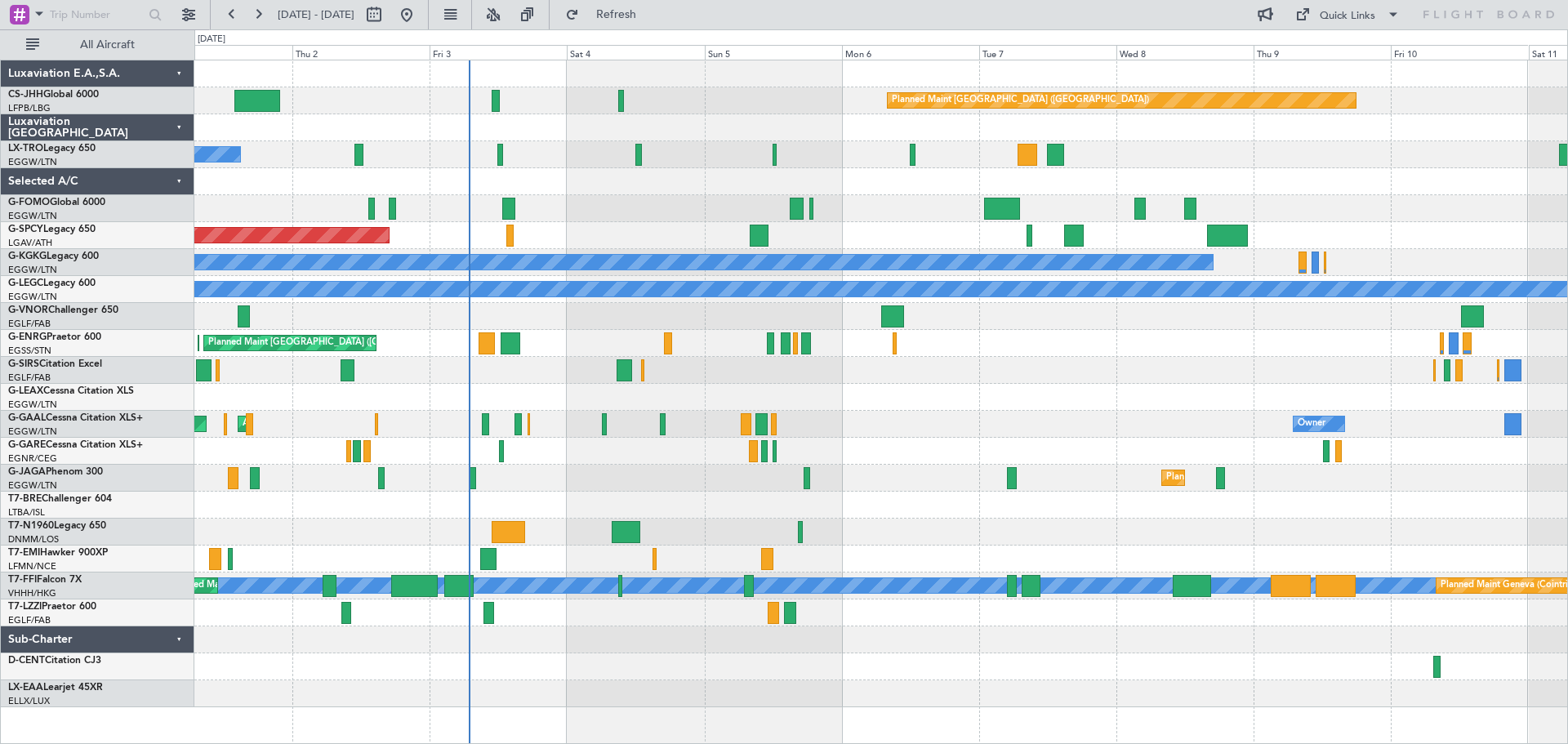
click at [1062, 426] on div "Planned Maint [GEOGRAPHIC_DATA] ([GEOGRAPHIC_DATA]) A/C Unavailable Planned Mai…" at bounding box center [880, 384] width 1372 height 647
